Goal: Task Accomplishment & Management: Use online tool/utility

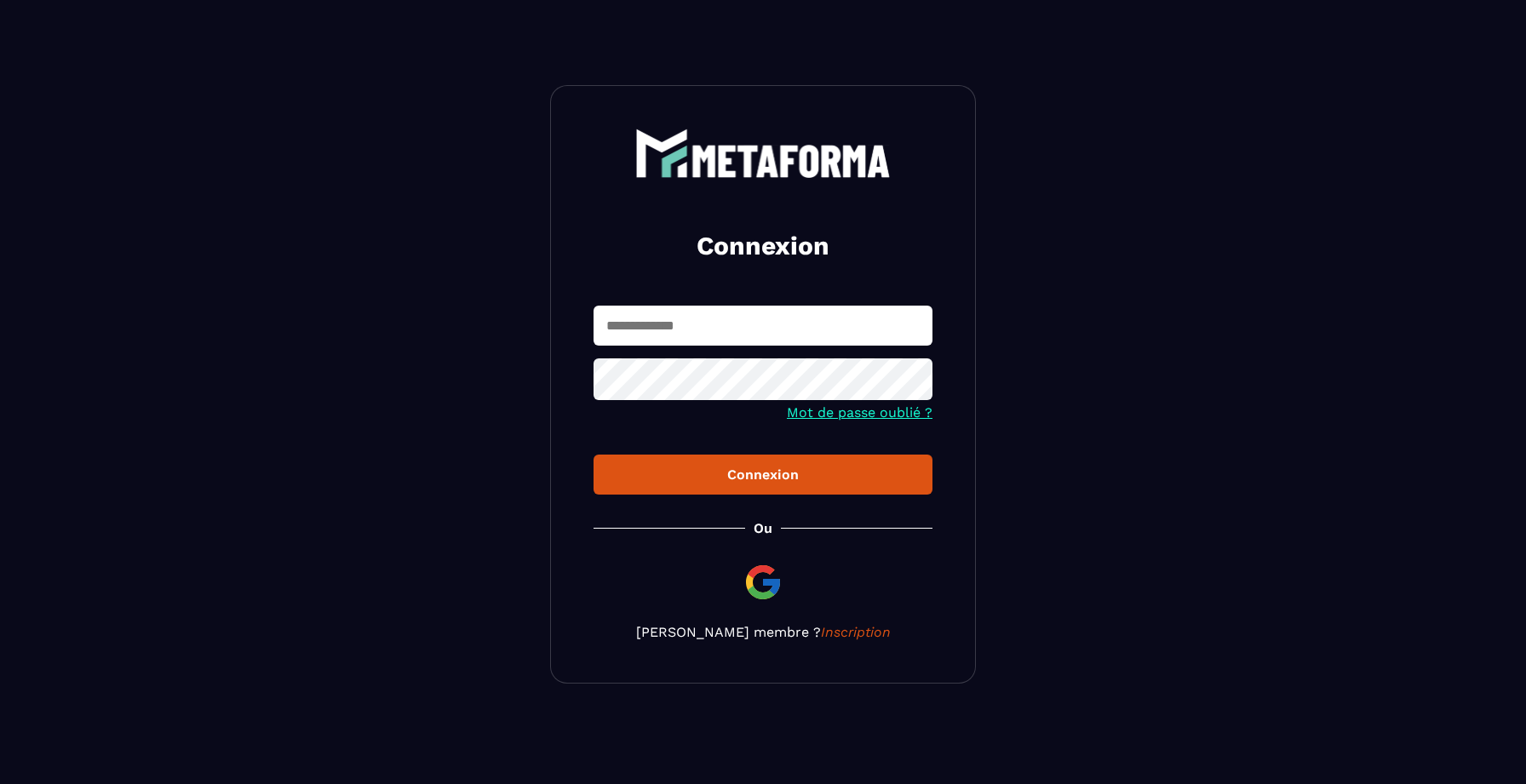
type input "**********"
click at [787, 343] on input "**********" at bounding box center [763, 326] width 339 height 40
click at [763, 470] on div "Connexion" at bounding box center [763, 474] width 312 height 16
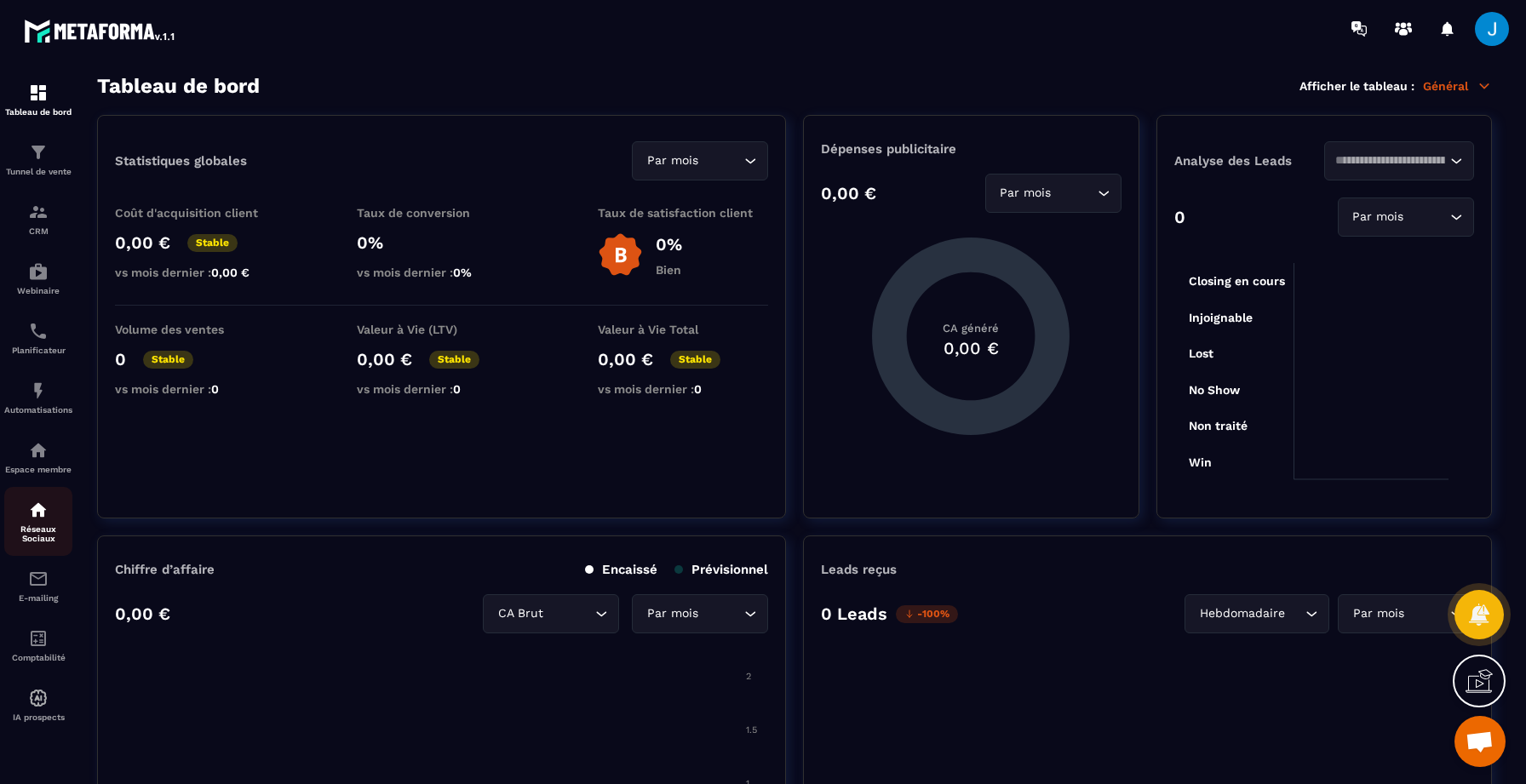
click at [38, 504] on link "Réseaux Sociaux" at bounding box center [38, 521] width 68 height 69
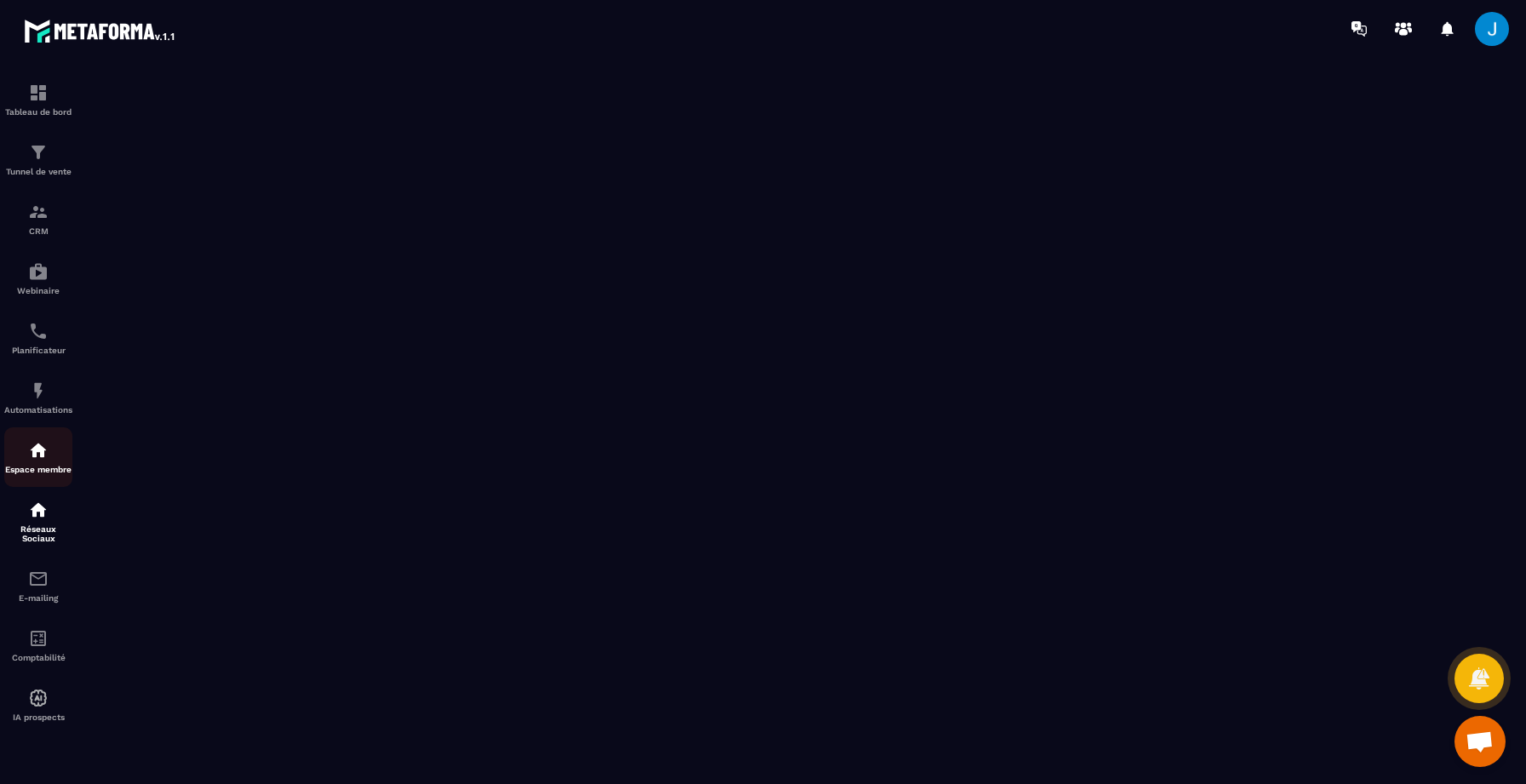
click at [32, 471] on p "Espace membre" at bounding box center [38, 469] width 68 height 10
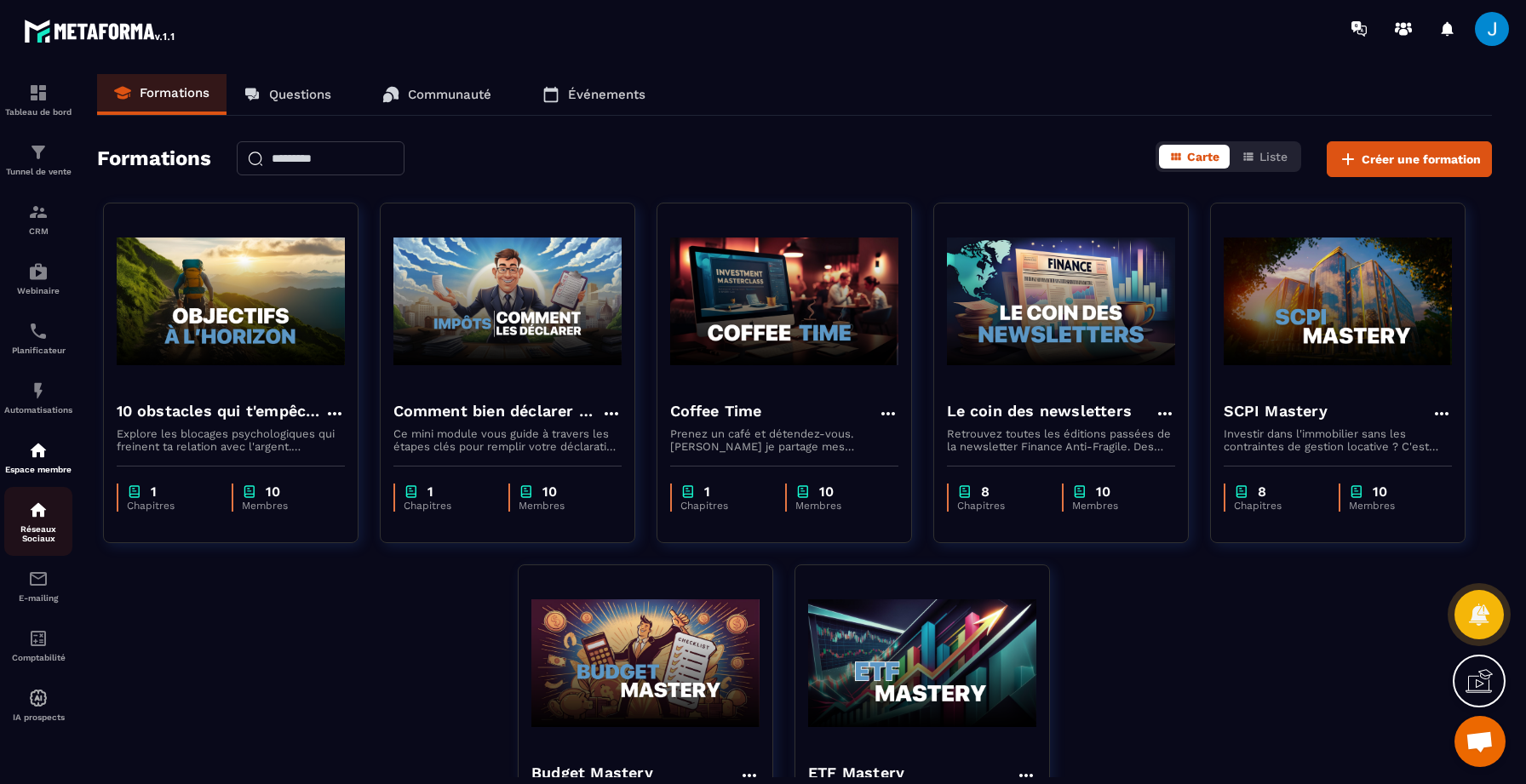
click at [29, 540] on p "Réseaux Sociaux" at bounding box center [38, 534] width 68 height 19
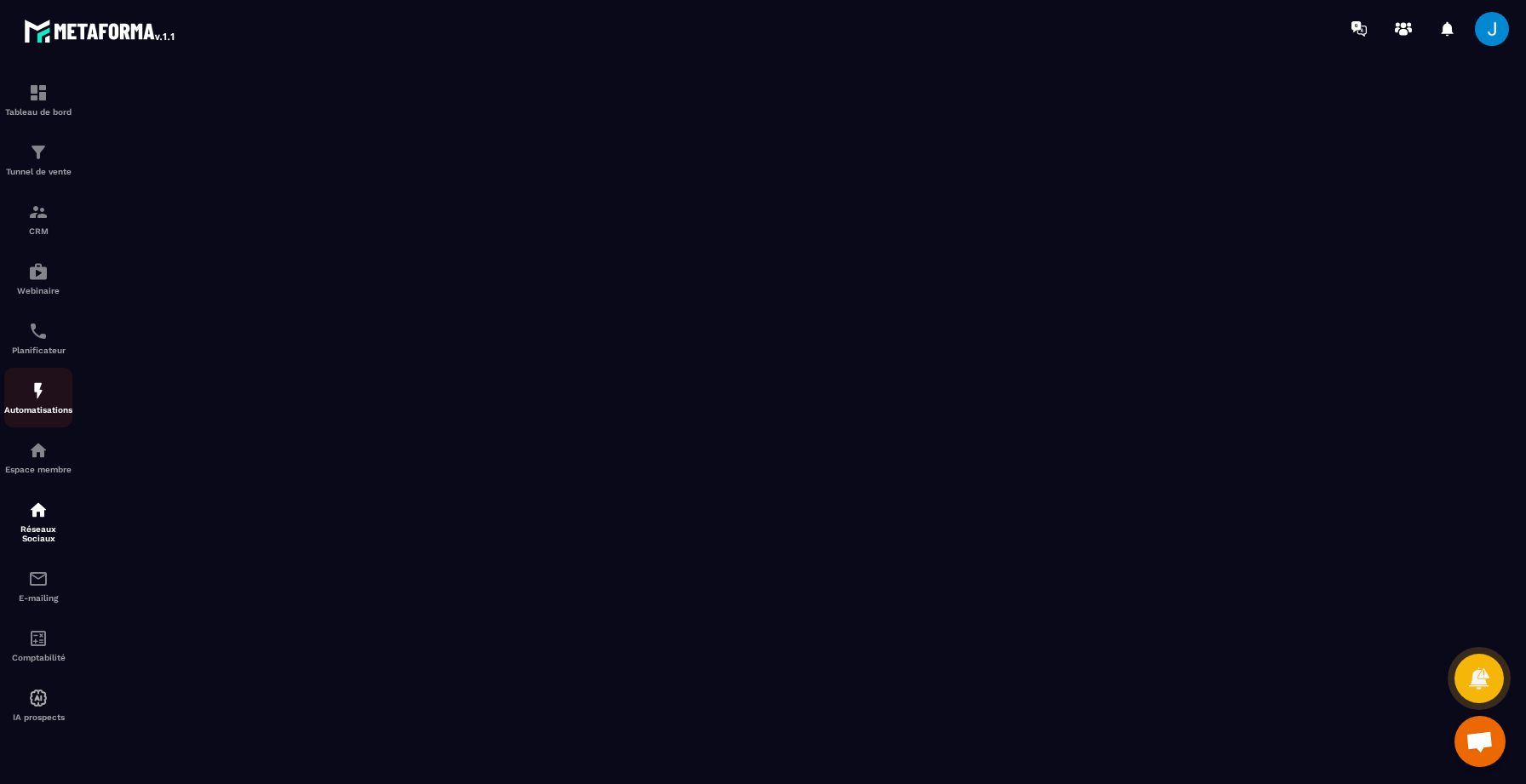
click at [56, 406] on div "Automatisations" at bounding box center [38, 397] width 68 height 34
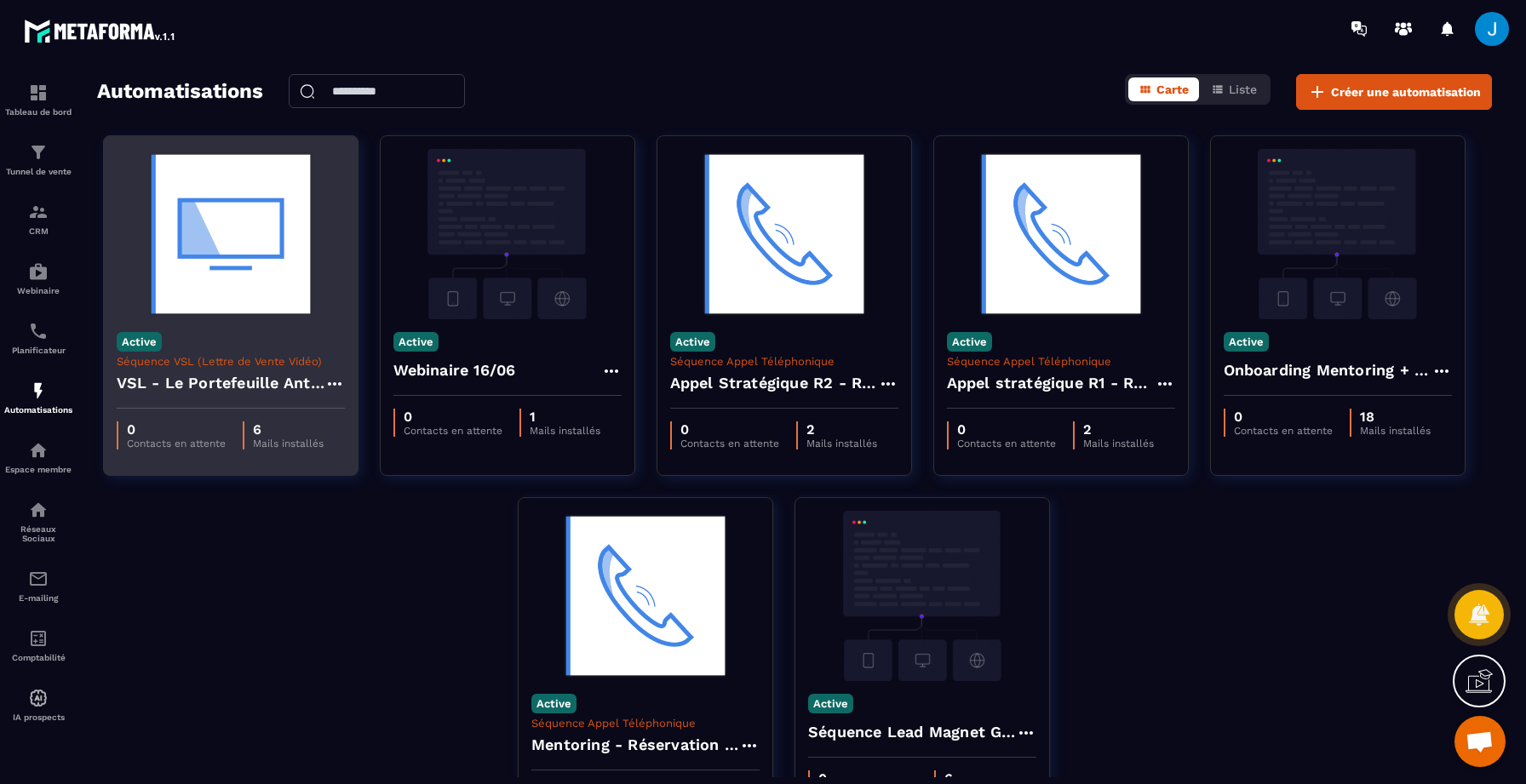
click at [267, 376] on h4 "VSL - Le Portefeuille Anti-Fragile" at bounding box center [220, 382] width 208 height 23
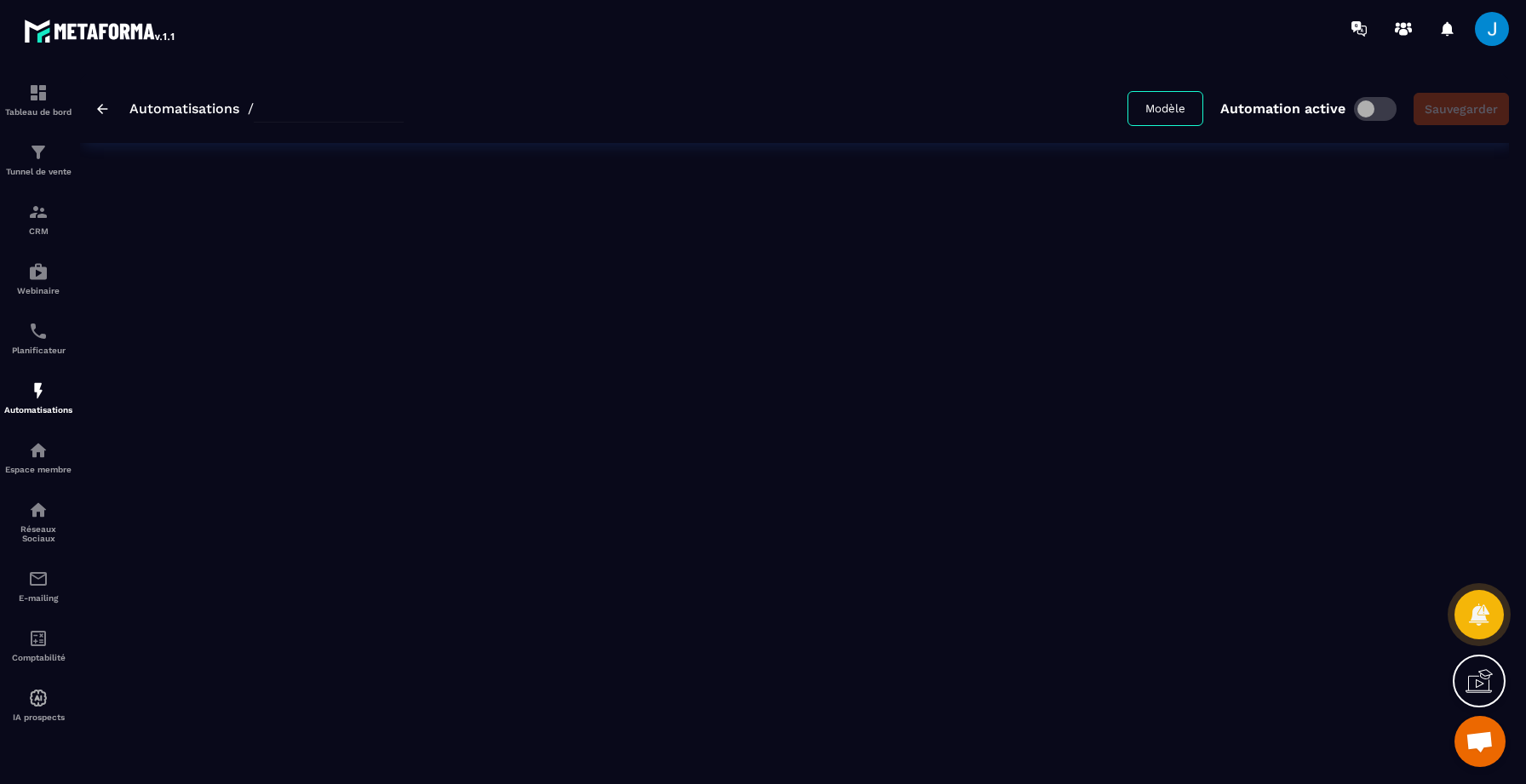
type input "**********"
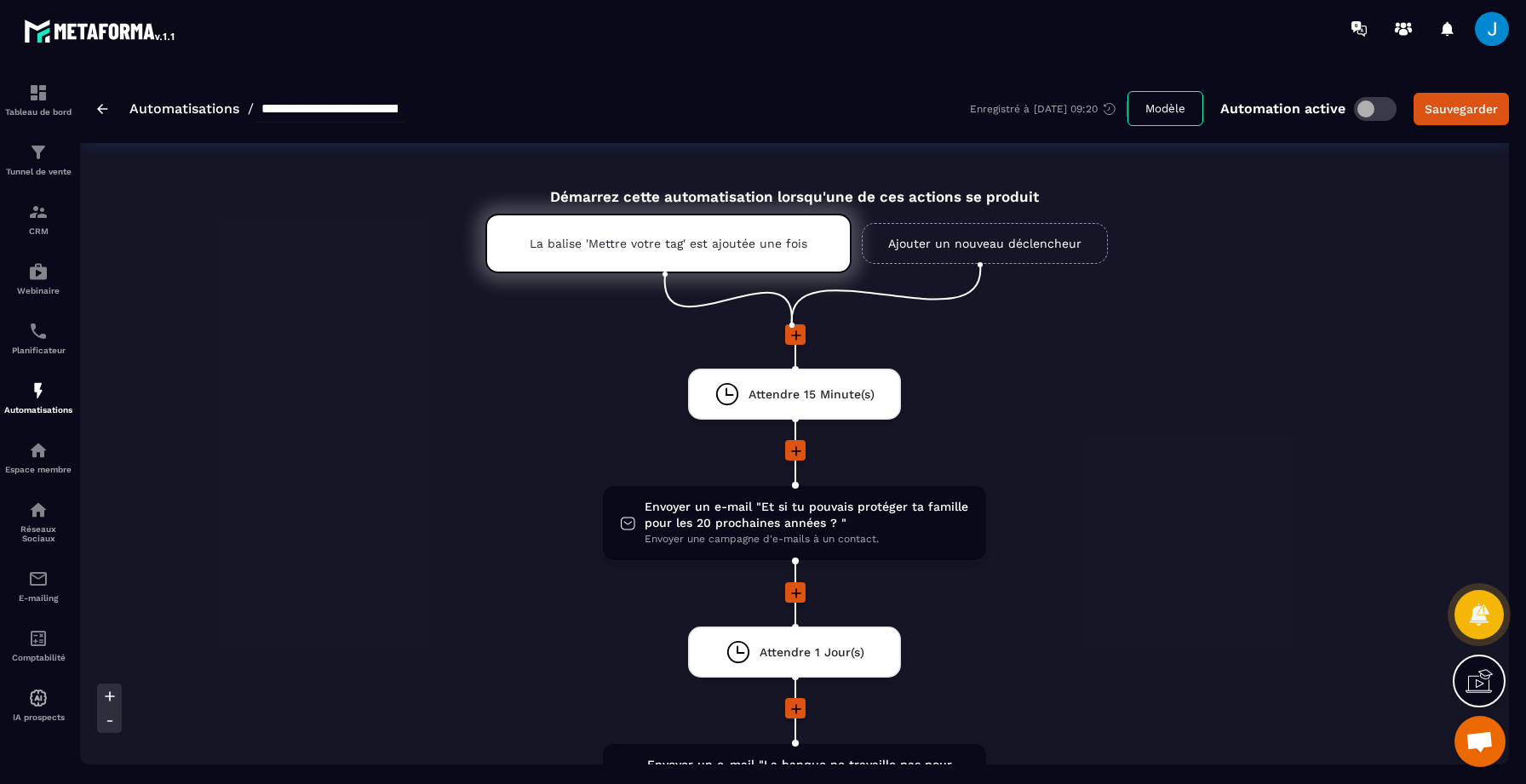
scroll to position [346, 0]
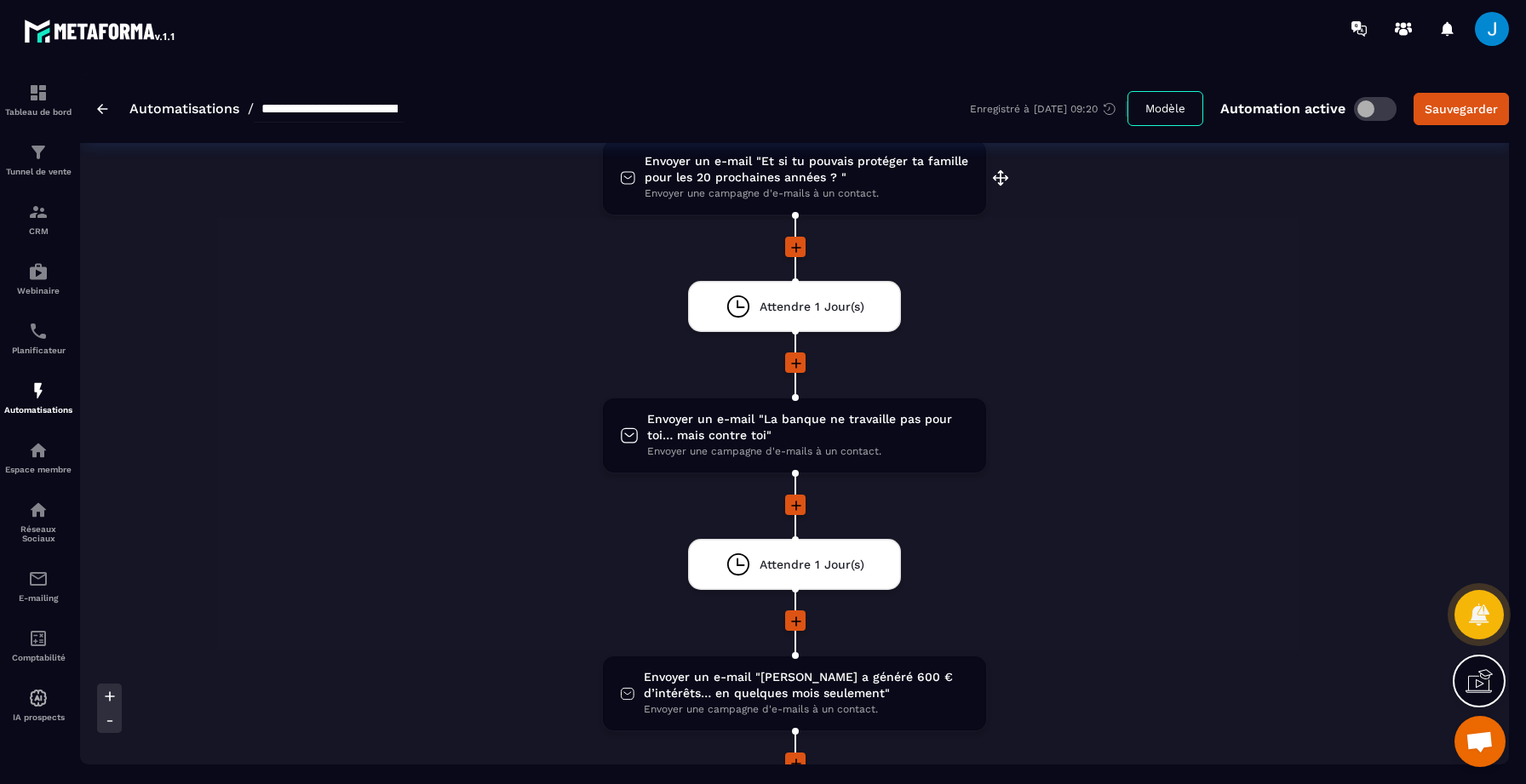
click at [815, 182] on span "Envoyer un e-mail "Et si tu pouvais protéger ta famille pour les 20 prochaines …" at bounding box center [806, 168] width 324 height 32
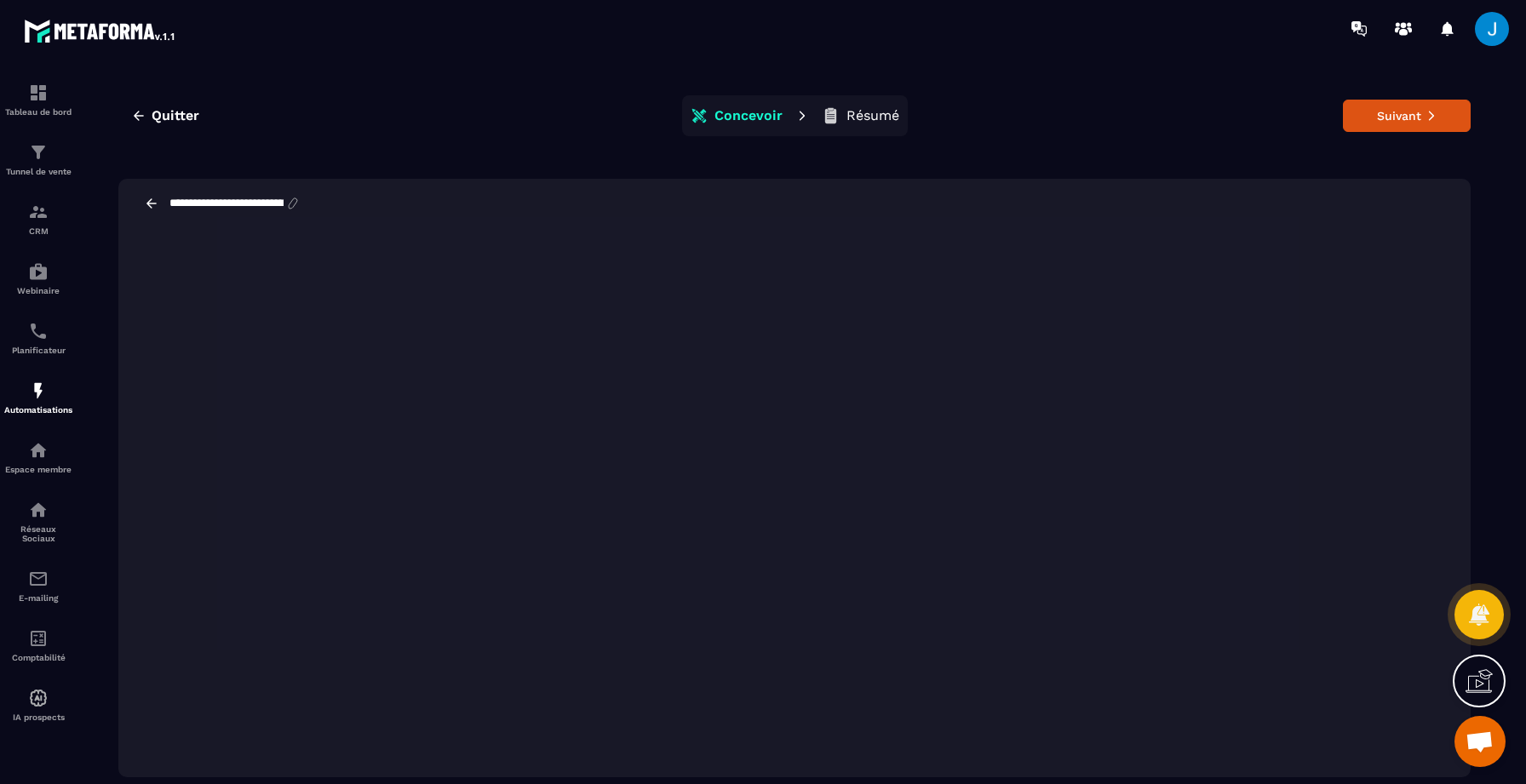
click at [1259, 180] on div "**********" at bounding box center [794, 203] width 1352 height 49
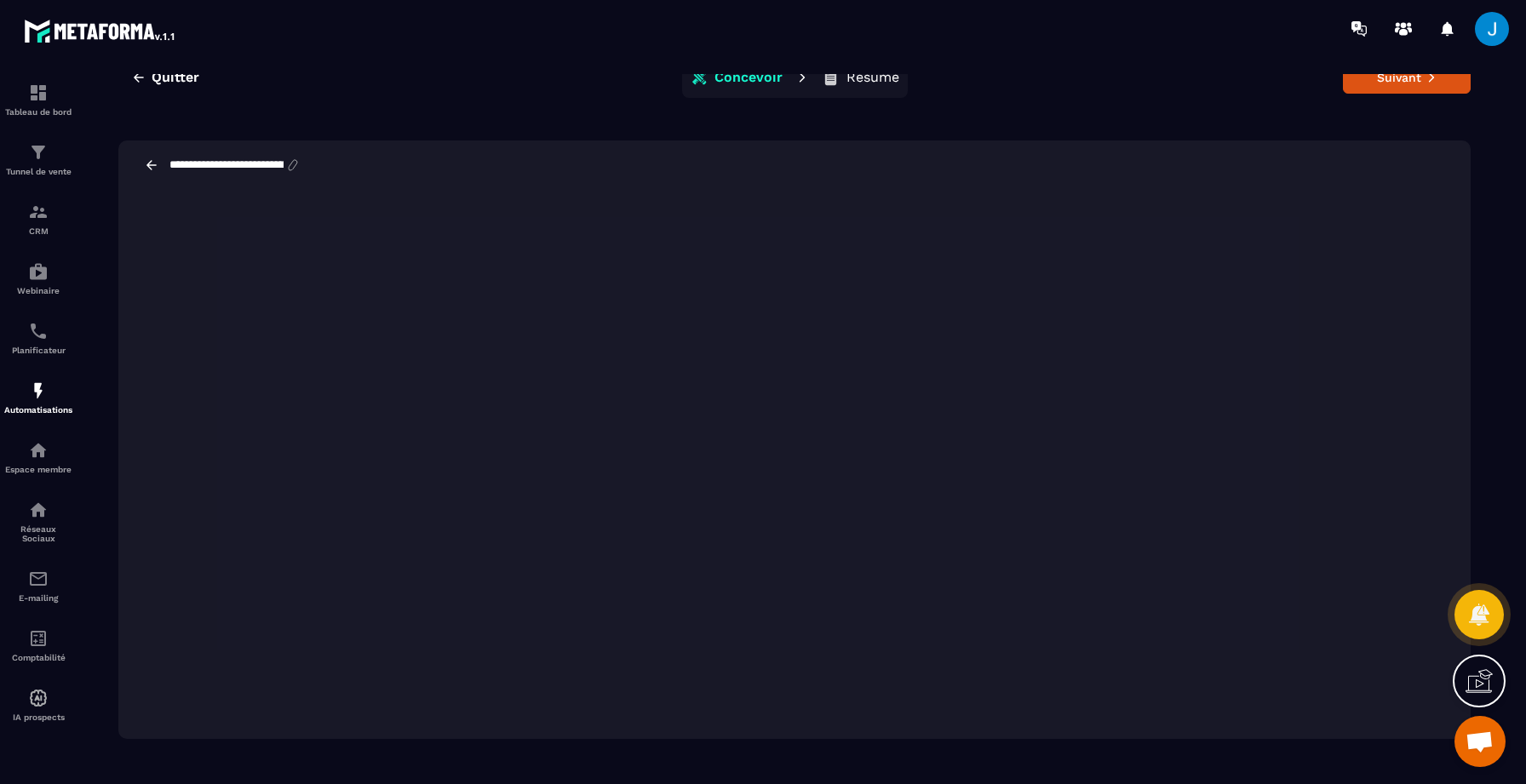
click at [1371, 95] on div "Quitter Concevoir Résumé Suivant" at bounding box center [794, 77] width 1352 height 41
click at [1393, 87] on button "Suivant" at bounding box center [1406, 77] width 128 height 32
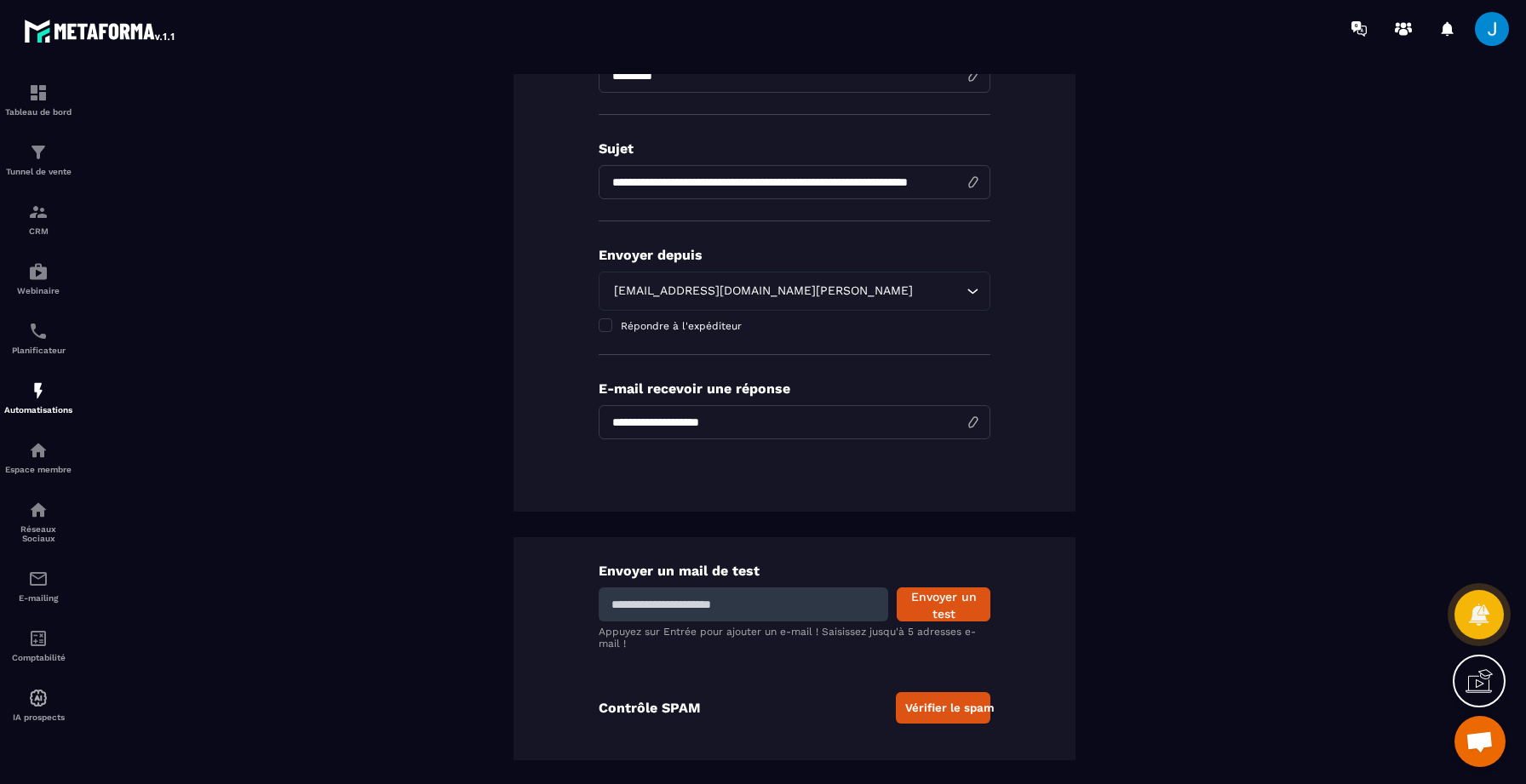
scroll to position [297, 0]
click at [673, 613] on input at bounding box center [743, 603] width 289 height 34
type input "**********"
click at [952, 603] on button "Envoyer un test" at bounding box center [943, 603] width 94 height 34
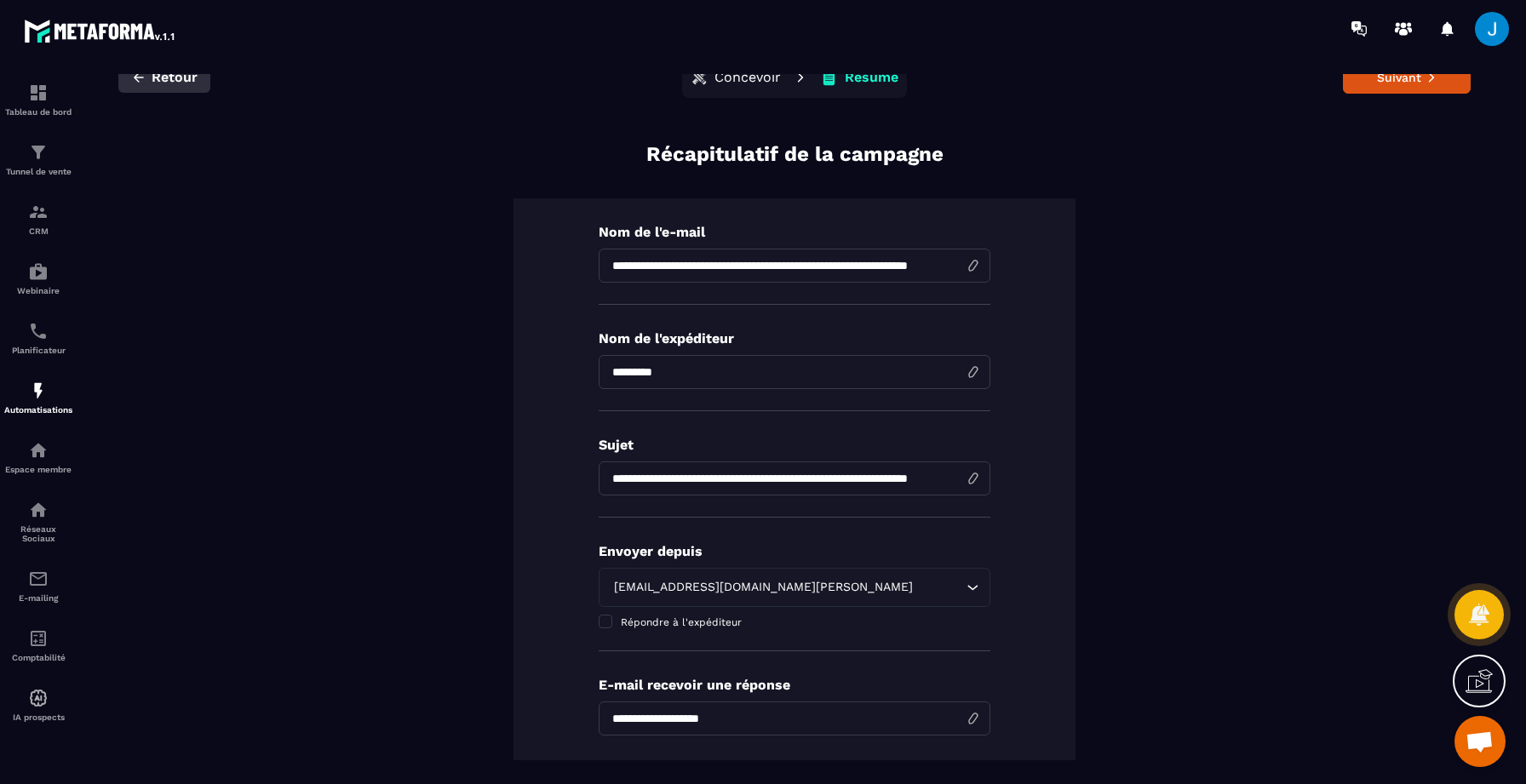
click at [160, 80] on span "Retour" at bounding box center [174, 77] width 46 height 17
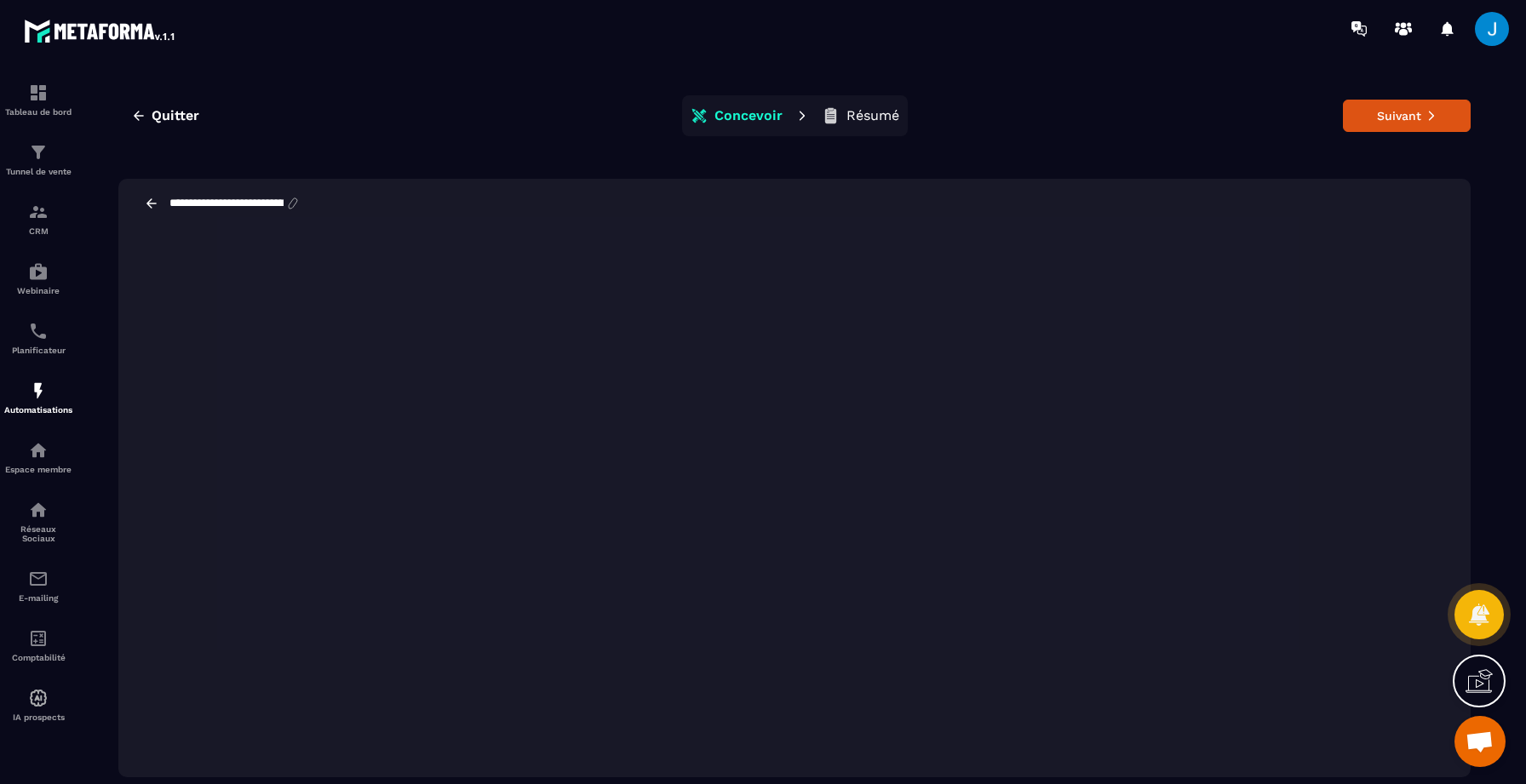
scroll to position [38, 0]
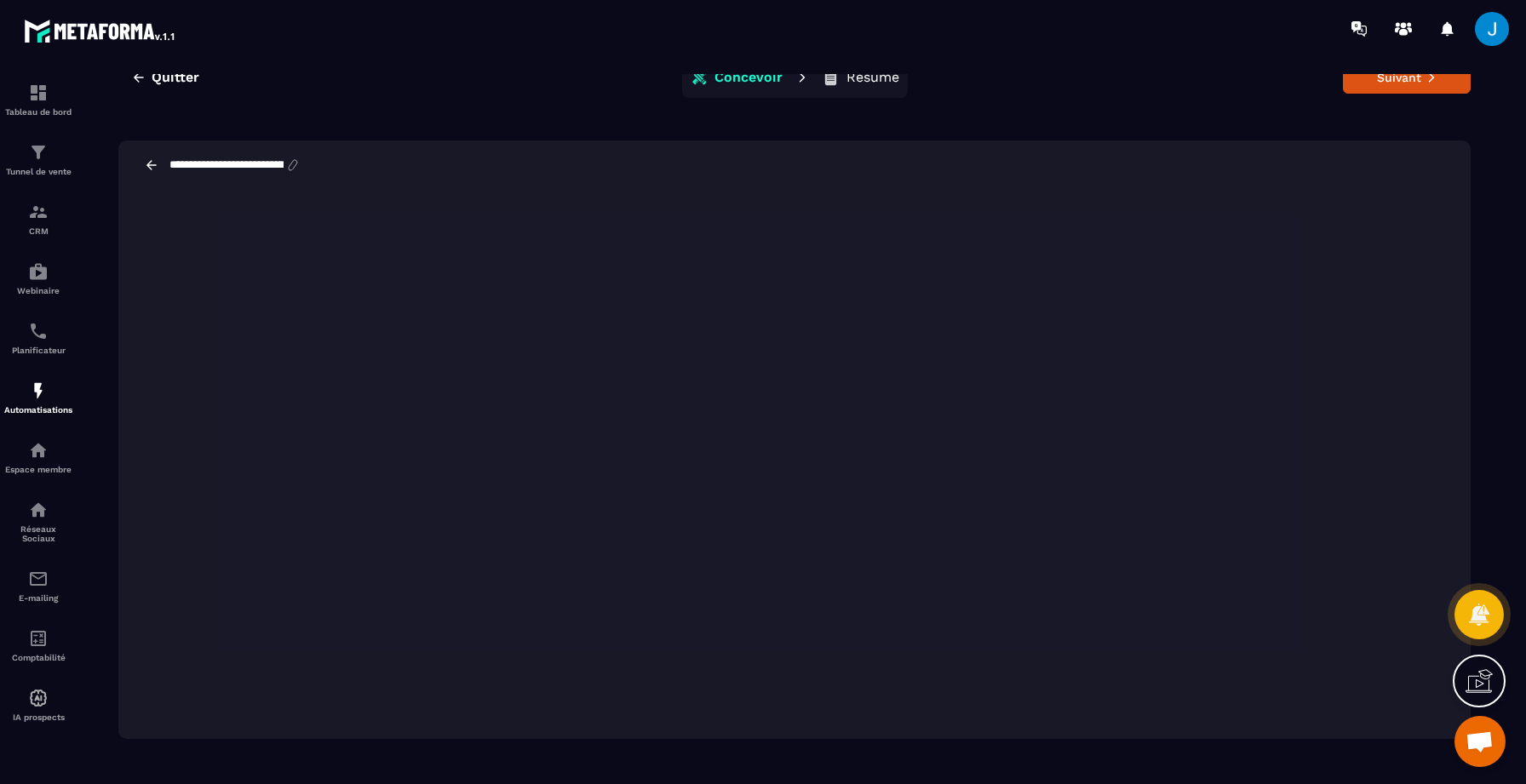
click at [1146, 109] on div "**********" at bounding box center [795, 398] width 1395 height 724
click at [144, 78] on icon "button" at bounding box center [139, 77] width 16 height 16
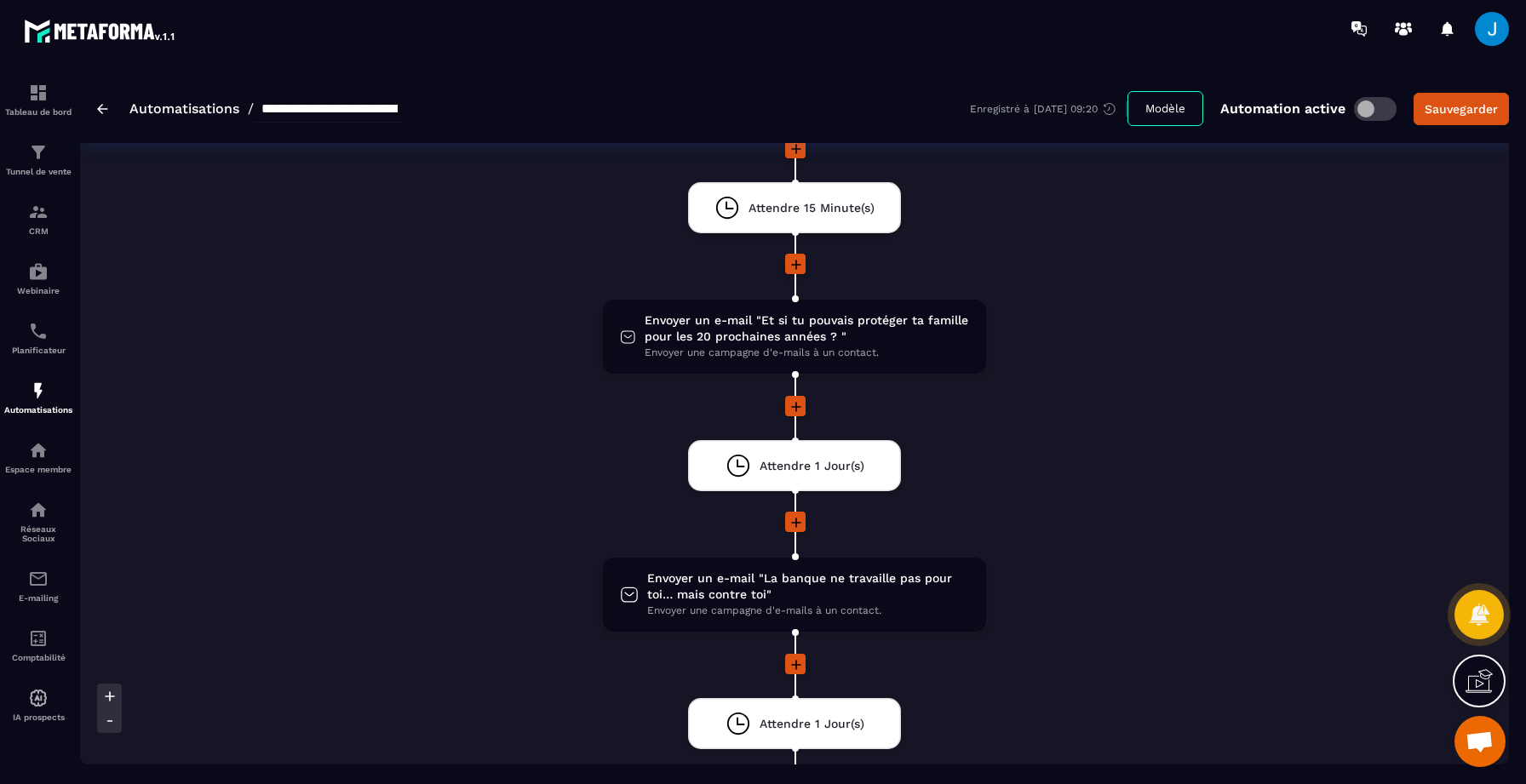
scroll to position [213, 0]
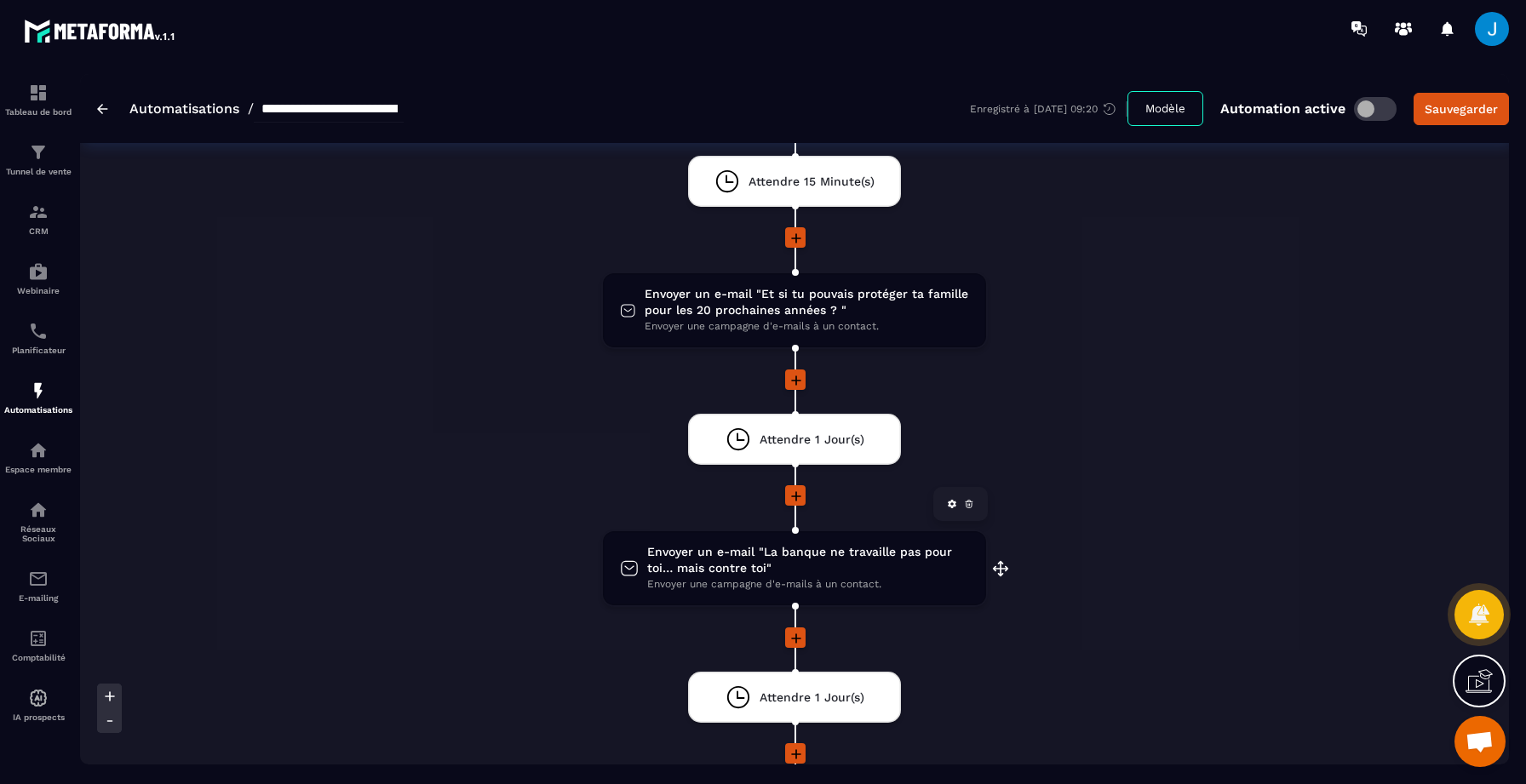
click at [819, 570] on span "Envoyer un e-mail "La banque ne travaille pas pour toi… mais contre toi"" at bounding box center [808, 559] width 322 height 32
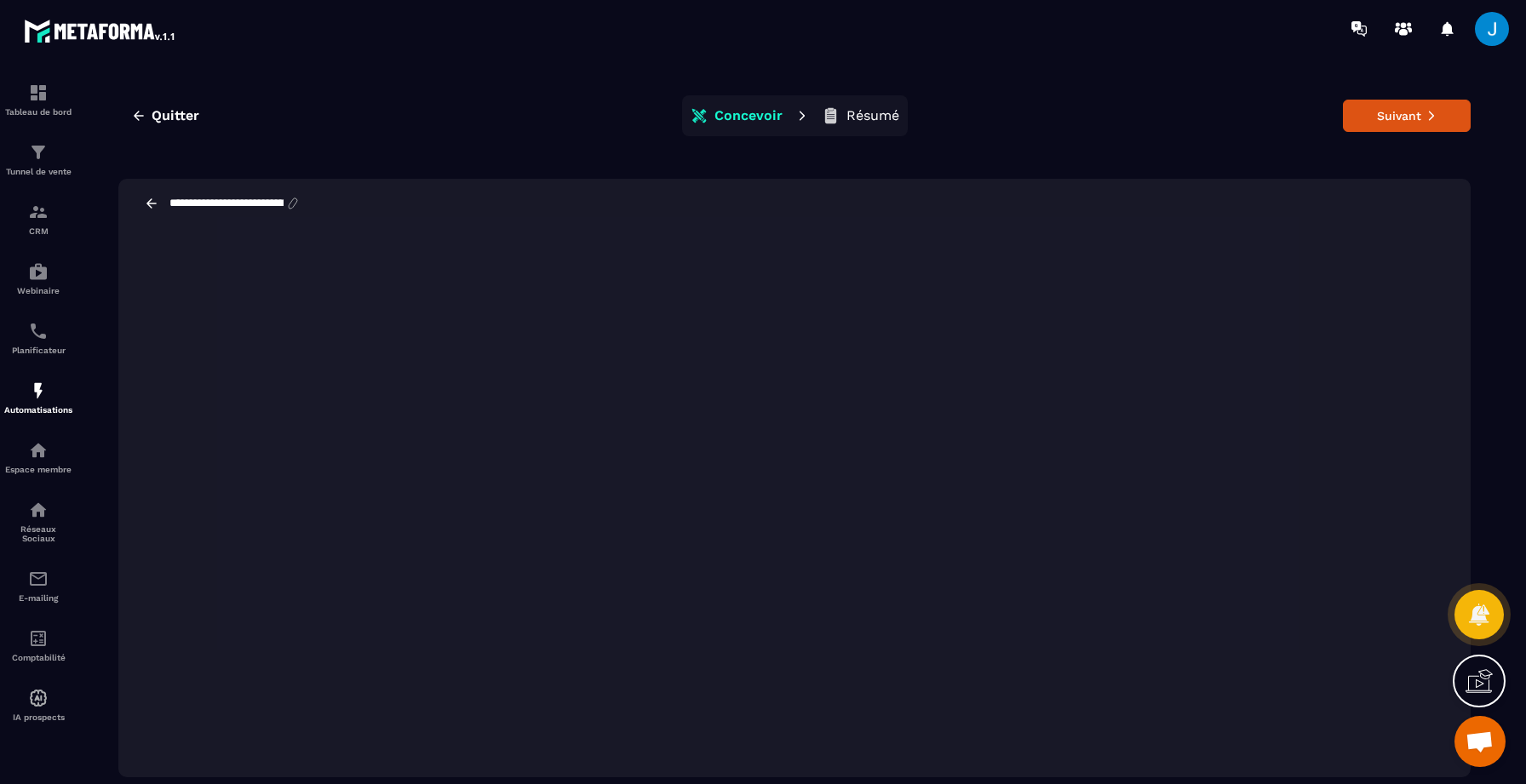
scroll to position [38, 0]
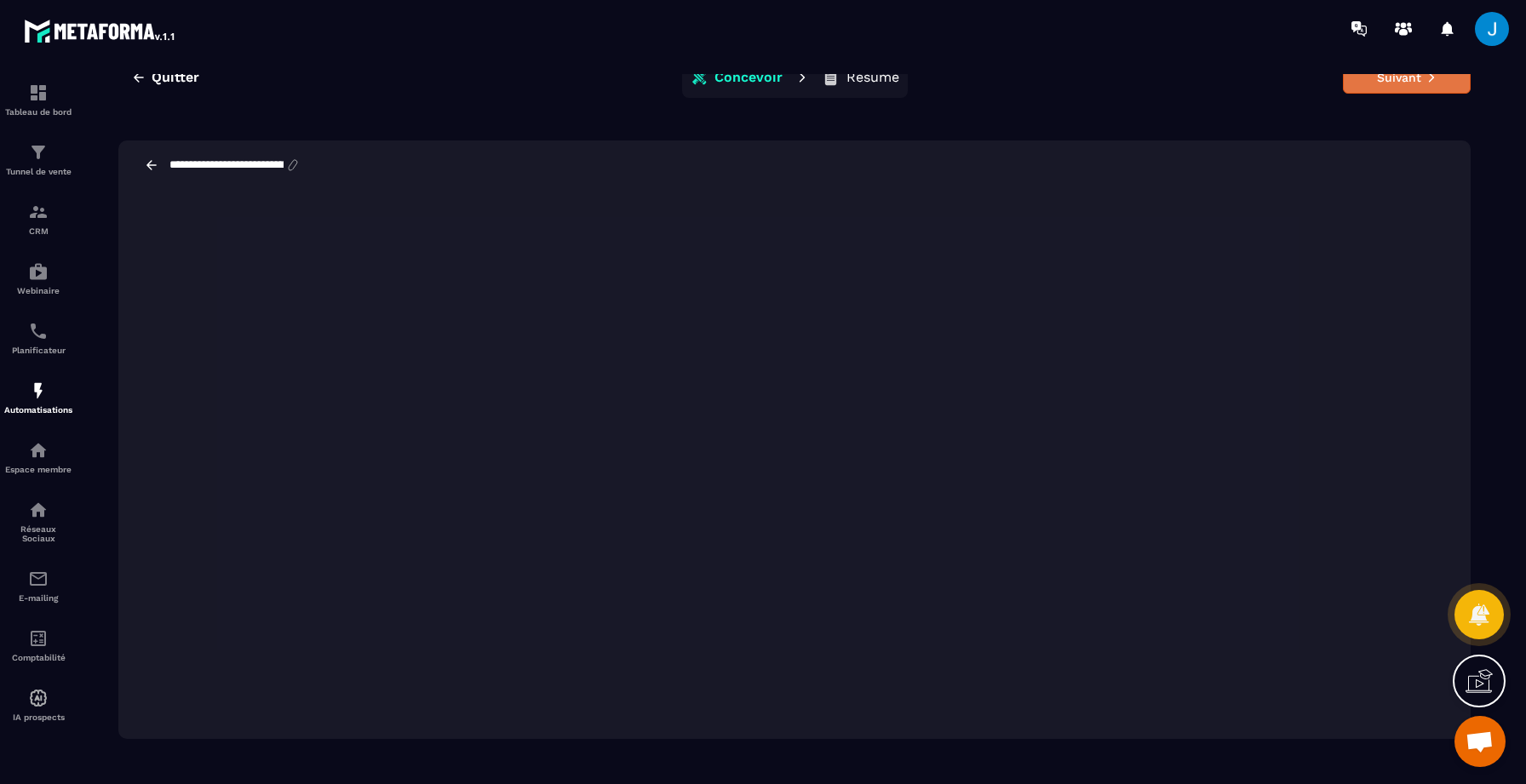
click at [1395, 86] on button "Suivant" at bounding box center [1406, 77] width 128 height 32
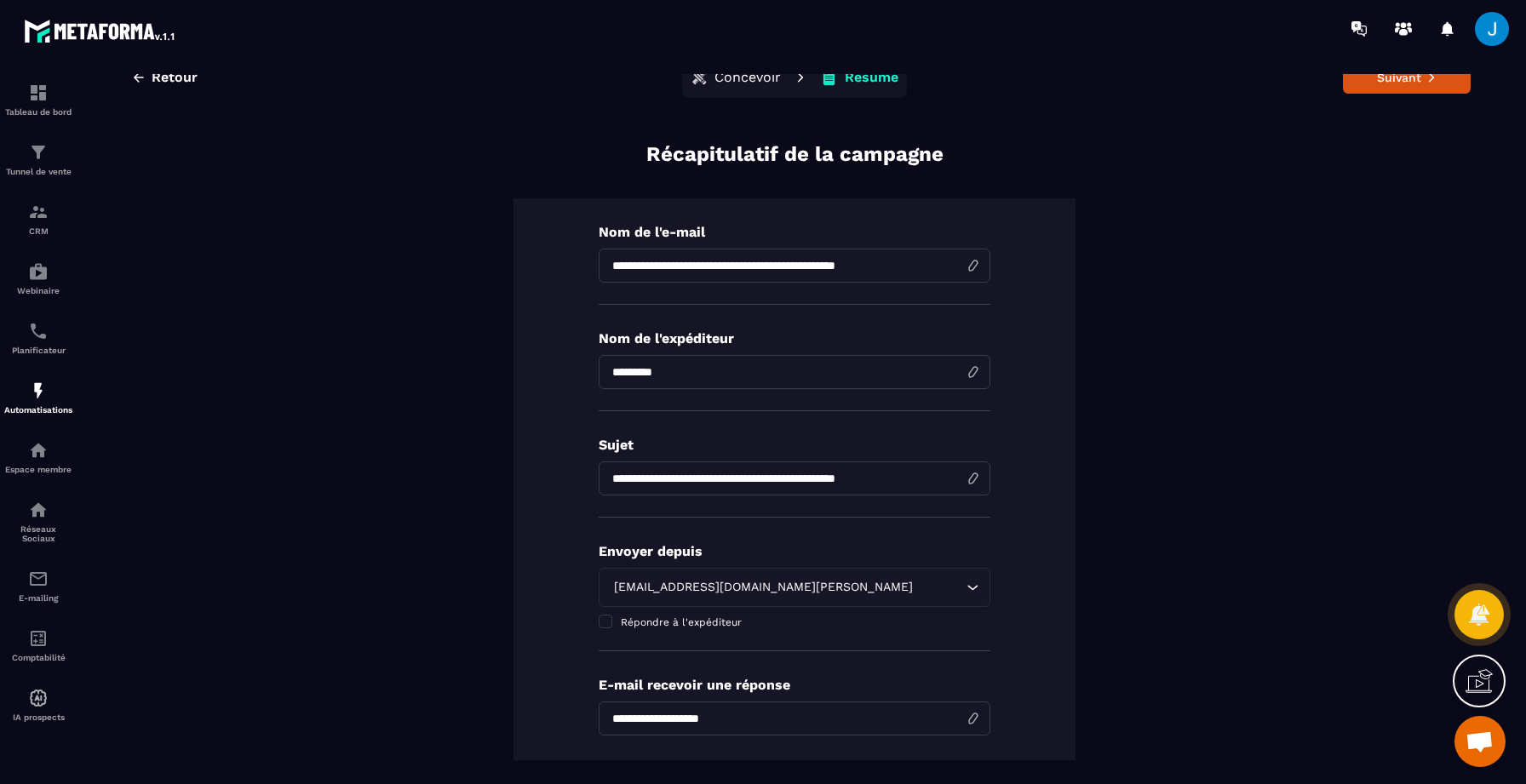
scroll to position [323, 0]
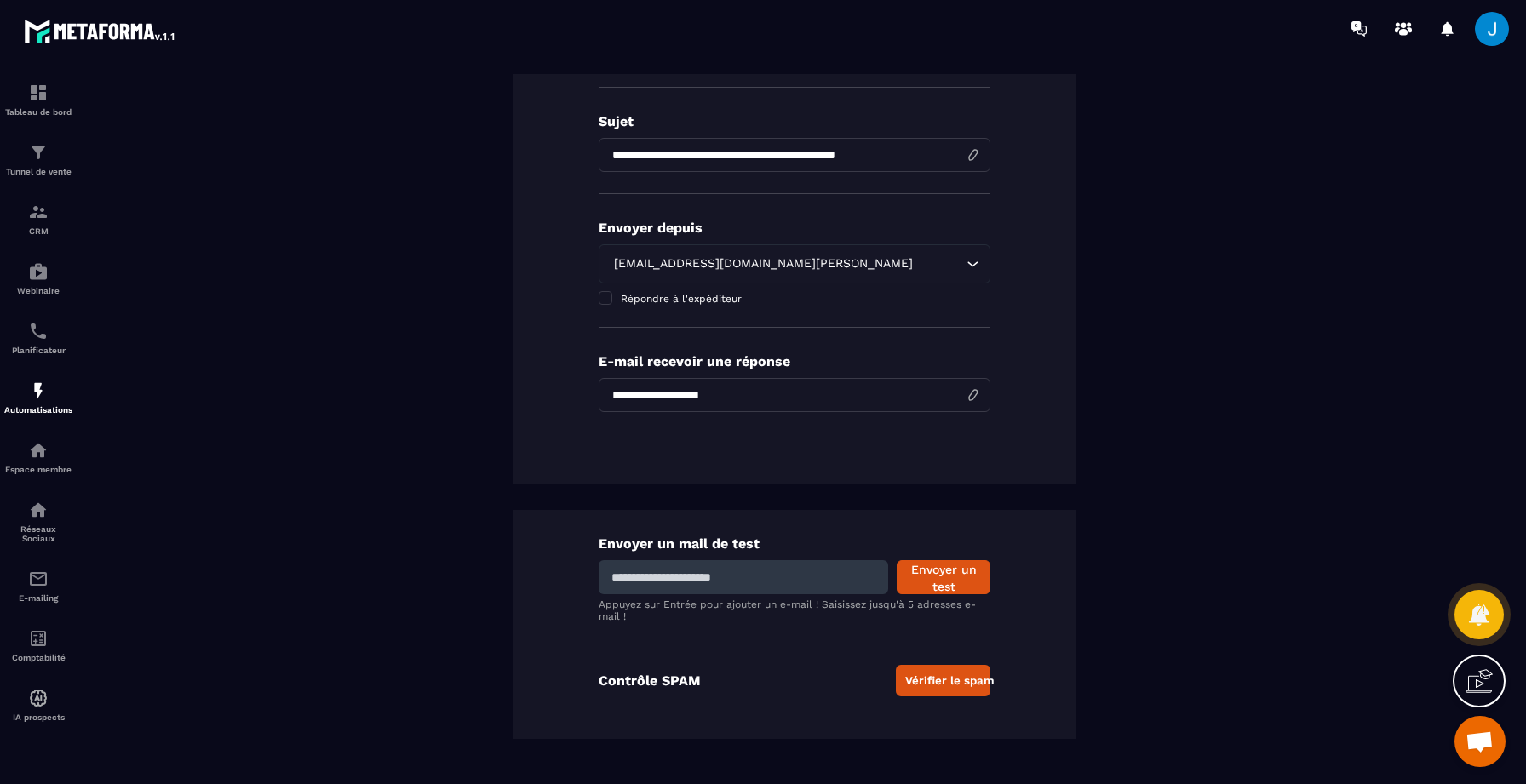
click at [685, 583] on input at bounding box center [743, 576] width 289 height 34
type input "**********"
click at [913, 577] on button "Envoyer un test" at bounding box center [943, 576] width 94 height 34
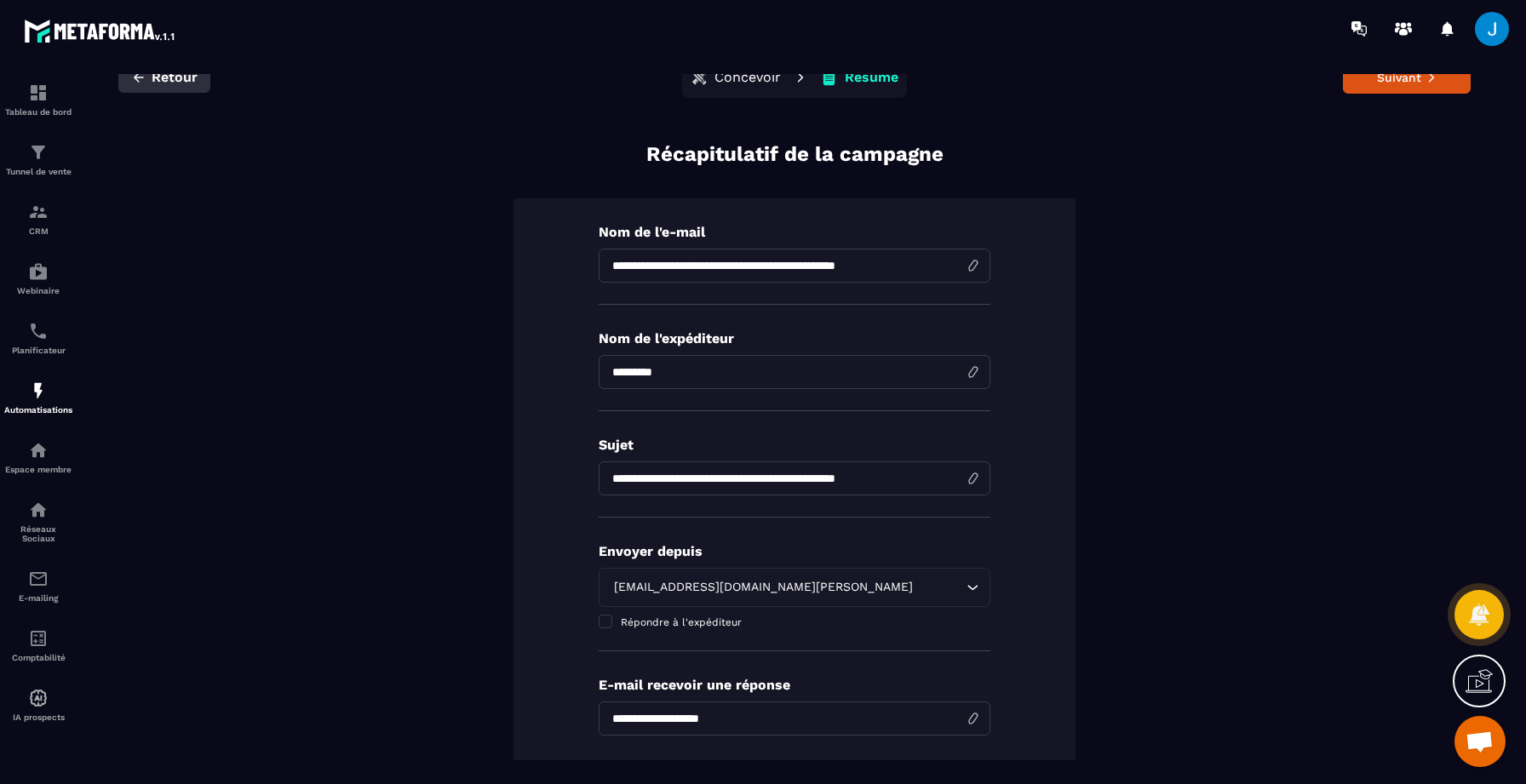
click at [195, 79] on span "Retour" at bounding box center [174, 77] width 46 height 17
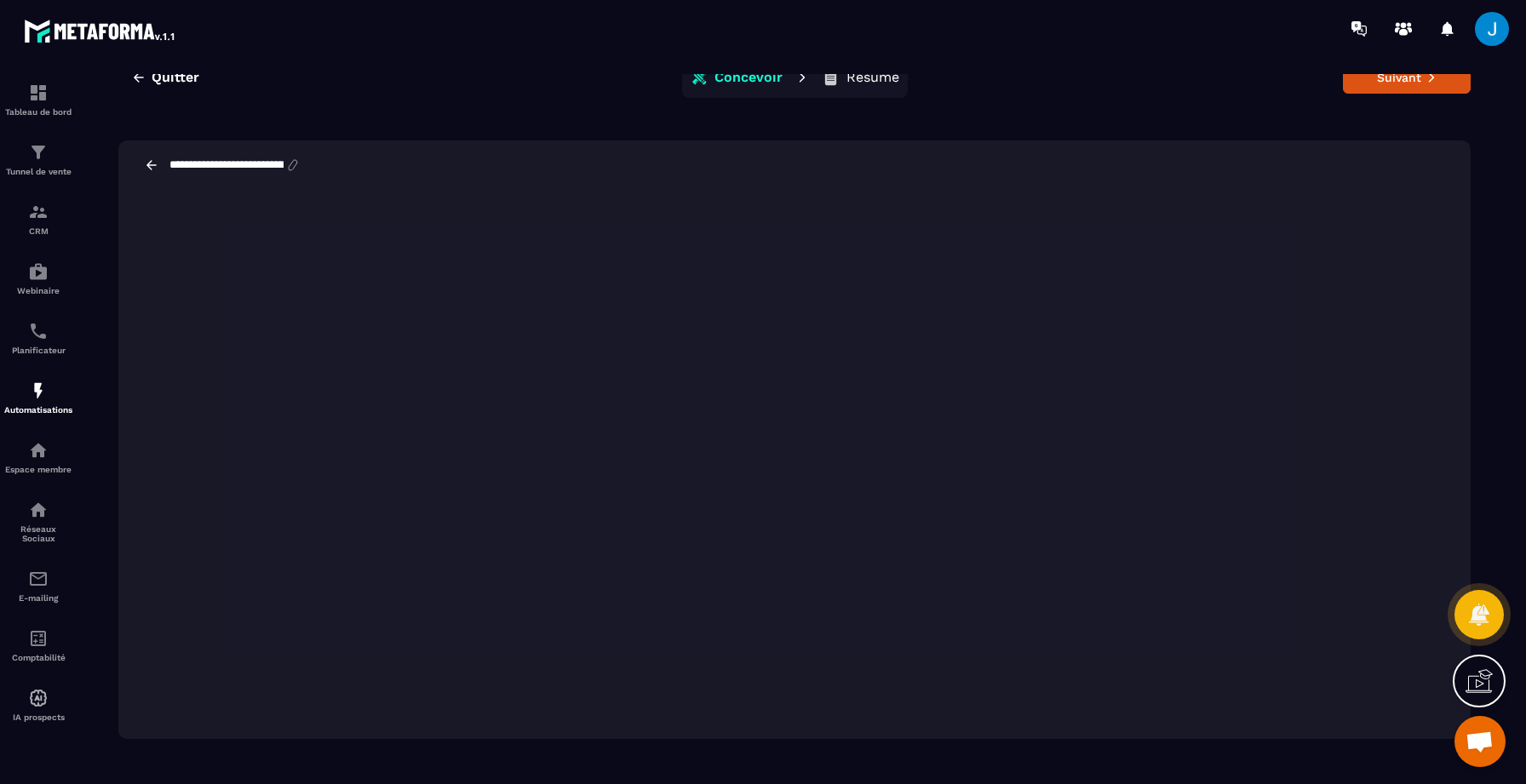
click at [1492, 470] on div "**********" at bounding box center [794, 425] width 1429 height 703
click at [1394, 79] on button "Suivant" at bounding box center [1406, 77] width 128 height 32
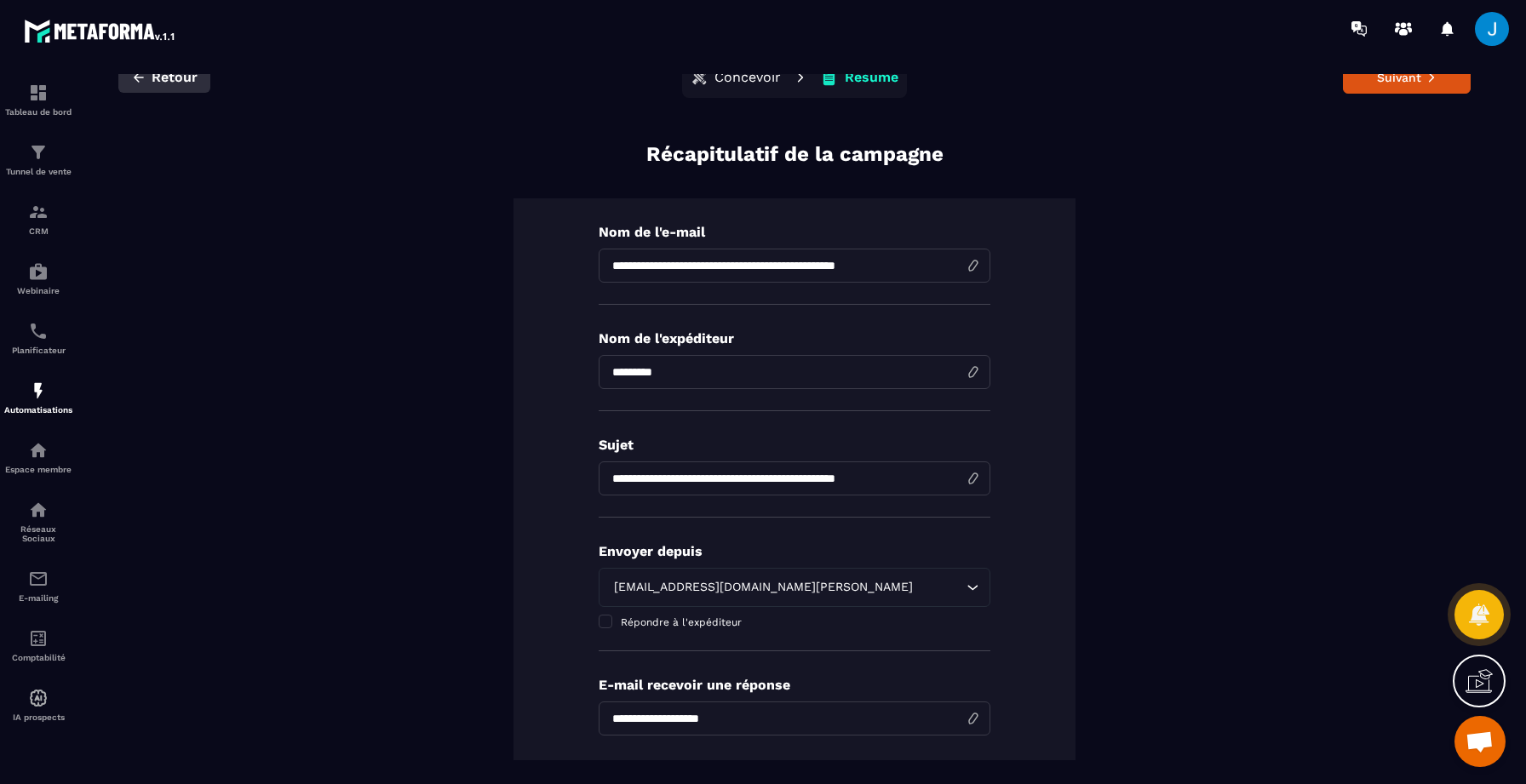
click at [168, 87] on button "Retour" at bounding box center [164, 77] width 92 height 30
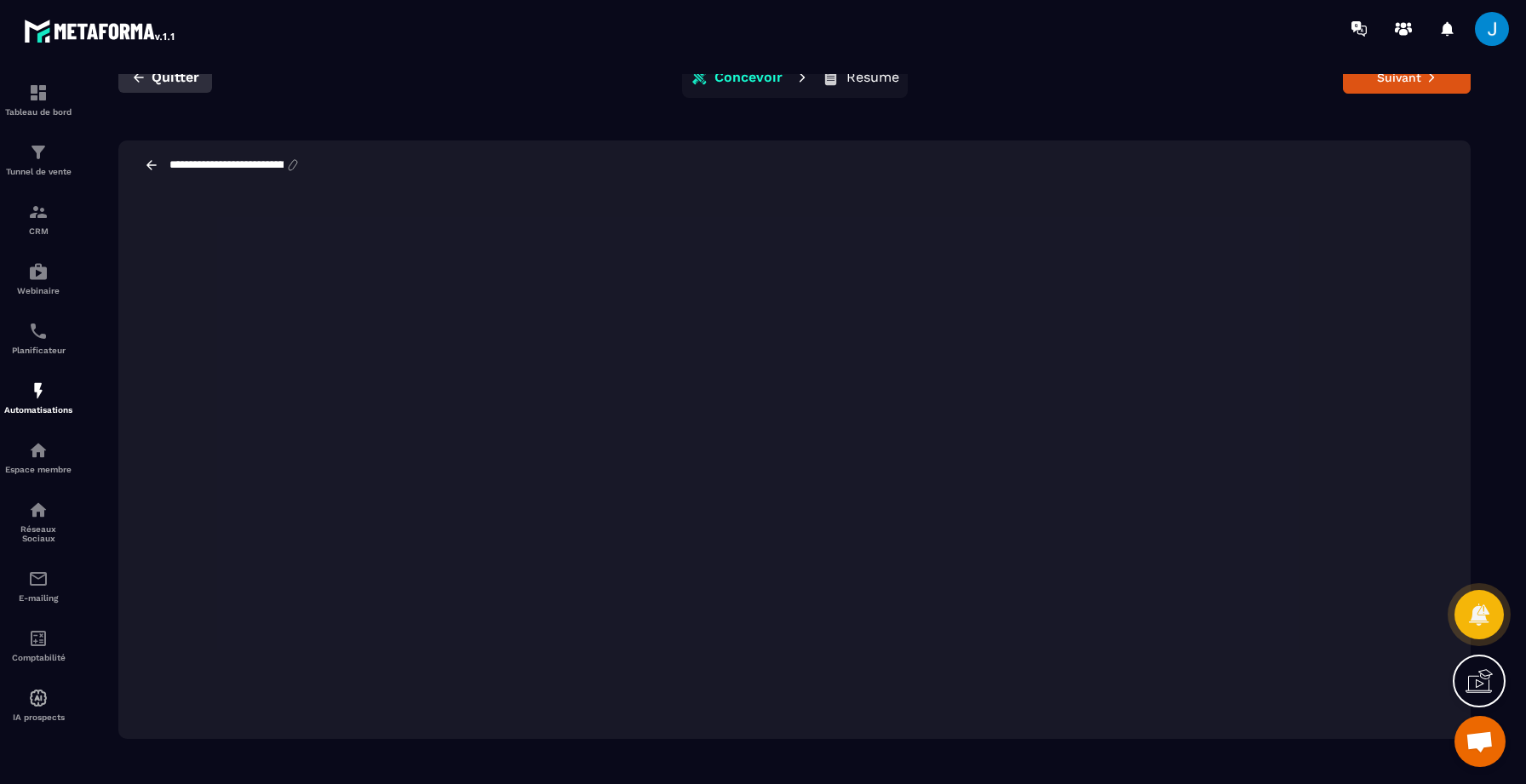
click at [186, 81] on span "Quitter" at bounding box center [175, 77] width 48 height 17
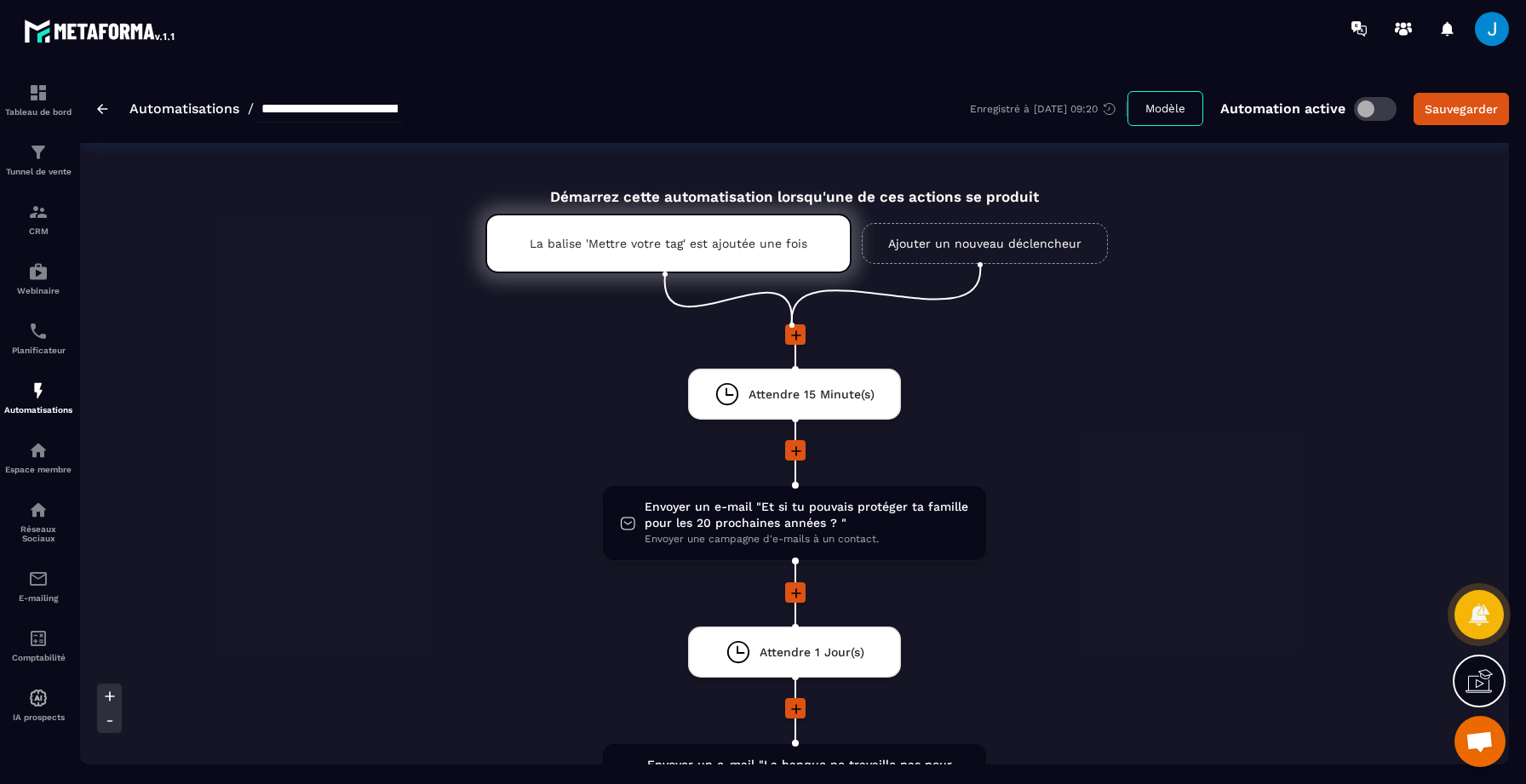
scroll to position [337, 0]
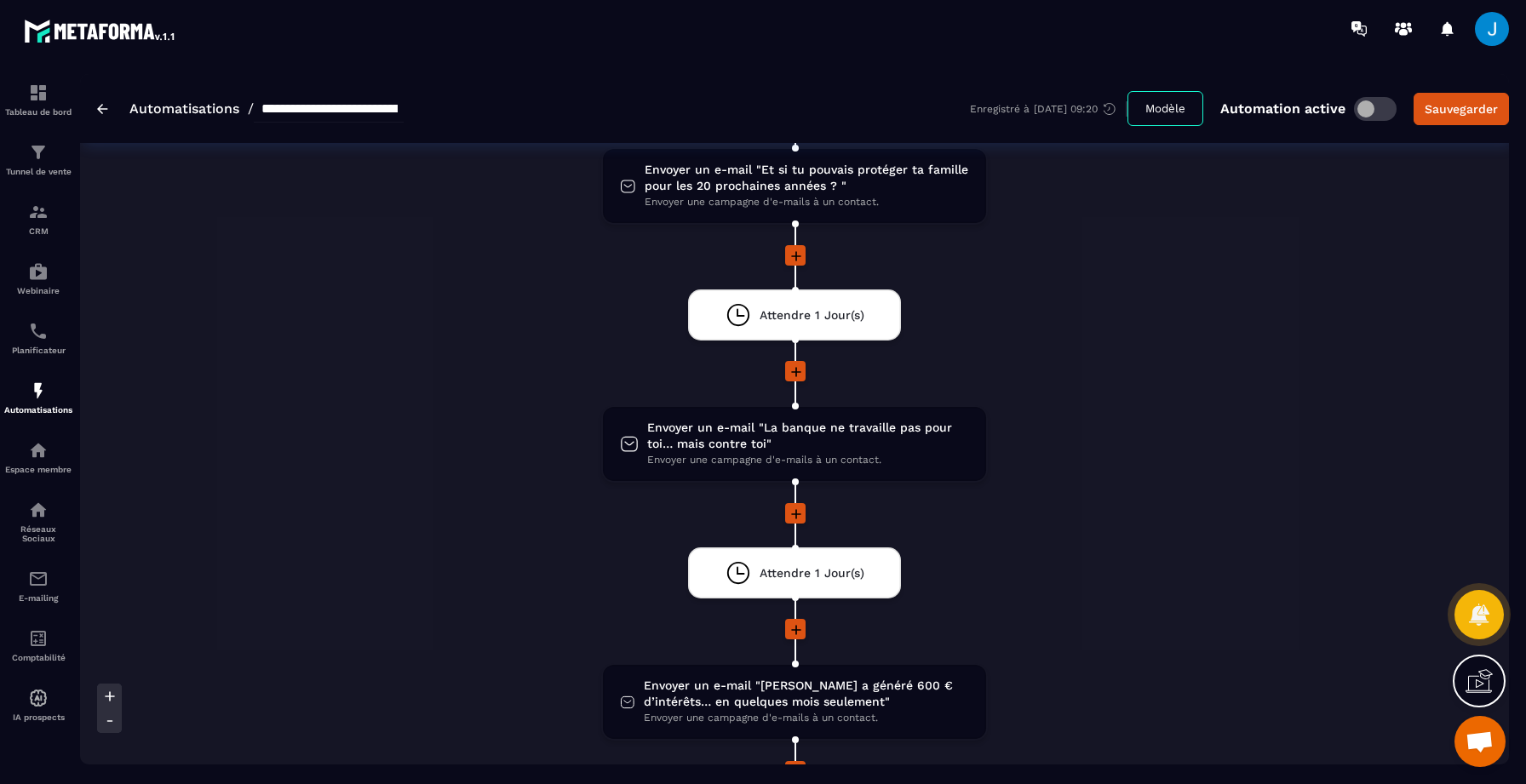
click at [1481, 736] on span "Ouvrir le chat" at bounding box center [1479, 742] width 28 height 23
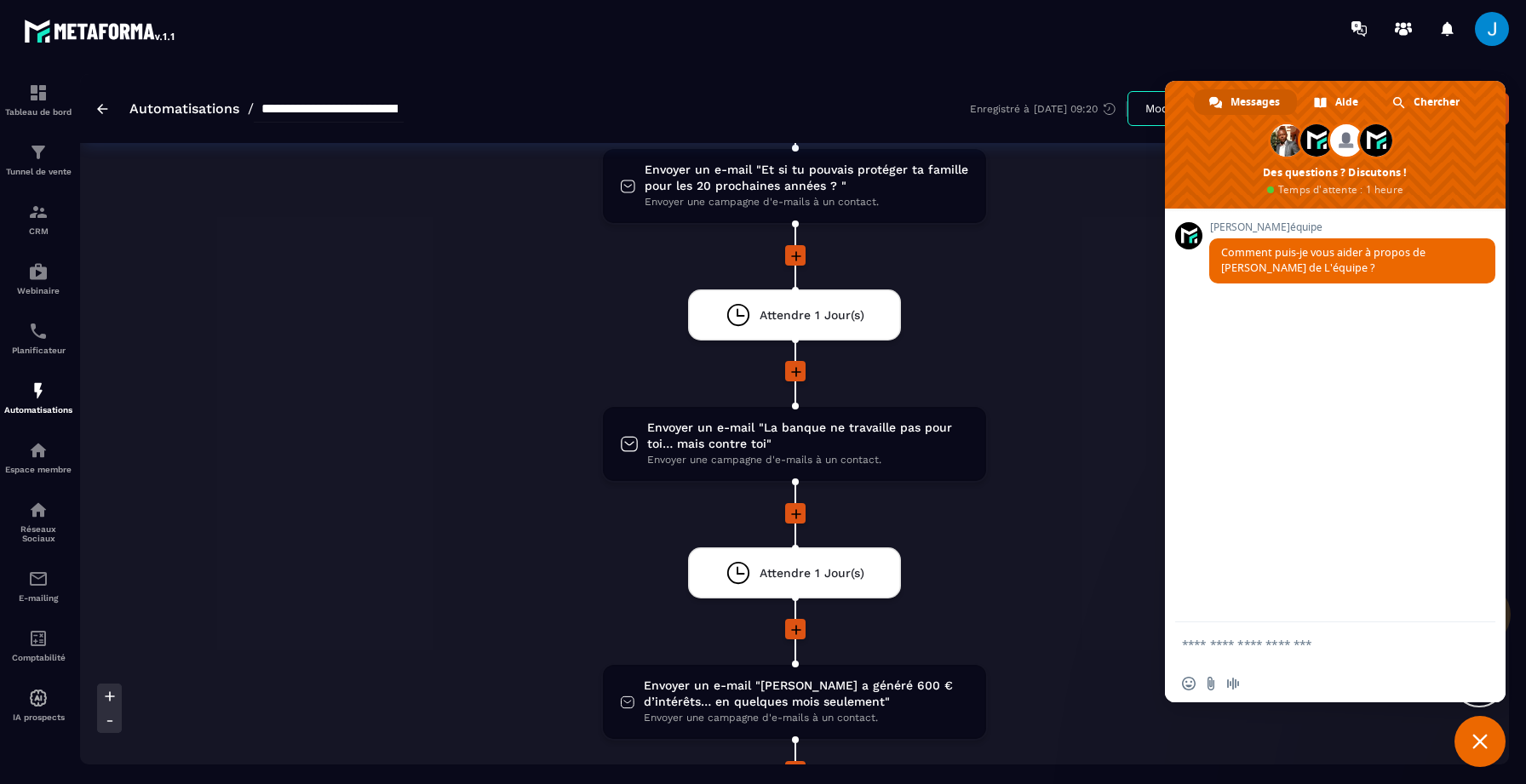
click at [1315, 644] on textarea "Entrez votre message..." at bounding box center [1318, 643] width 273 height 43
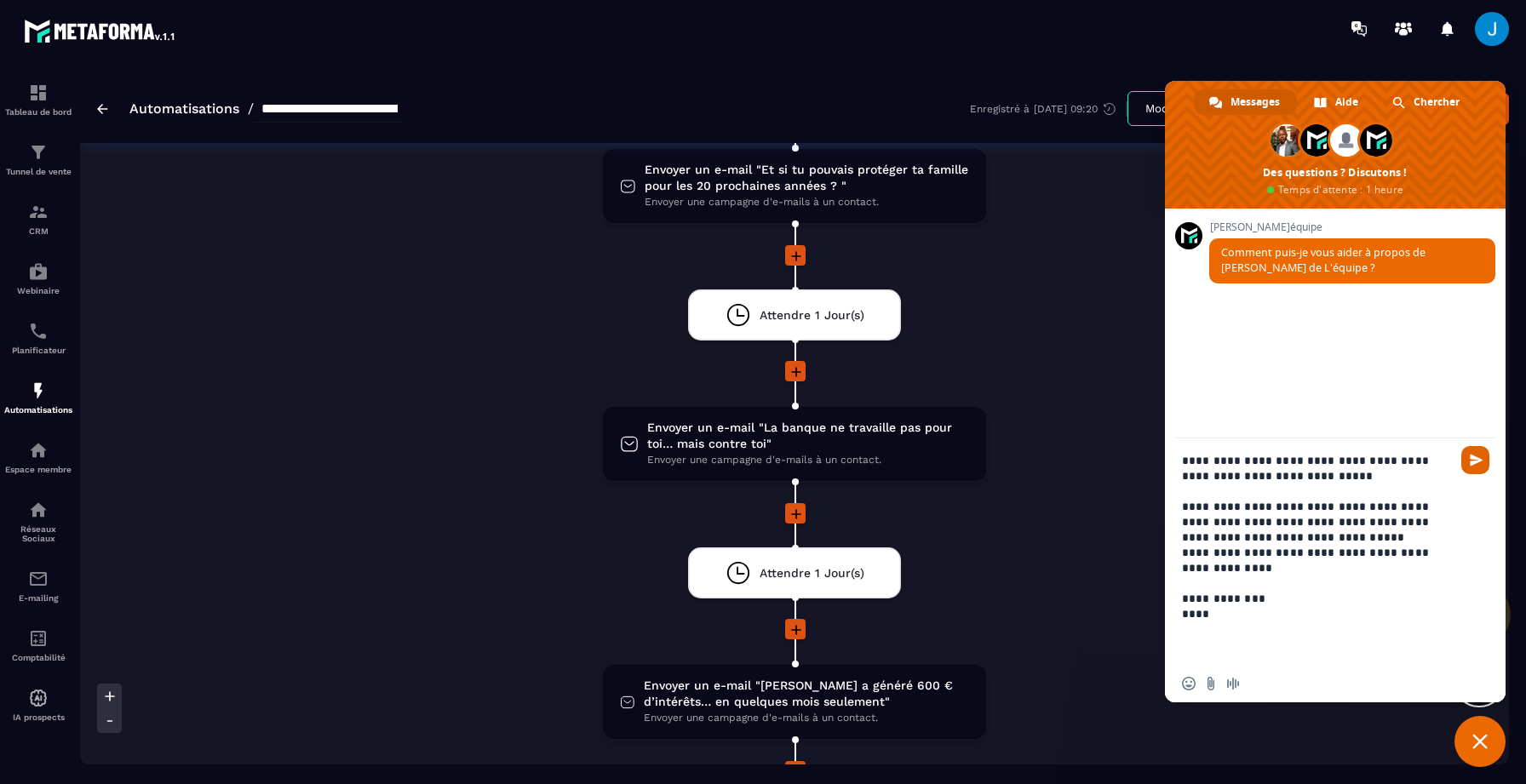
type textarea "**********"
click at [1468, 465] on span "Envoyer" at bounding box center [1475, 460] width 28 height 28
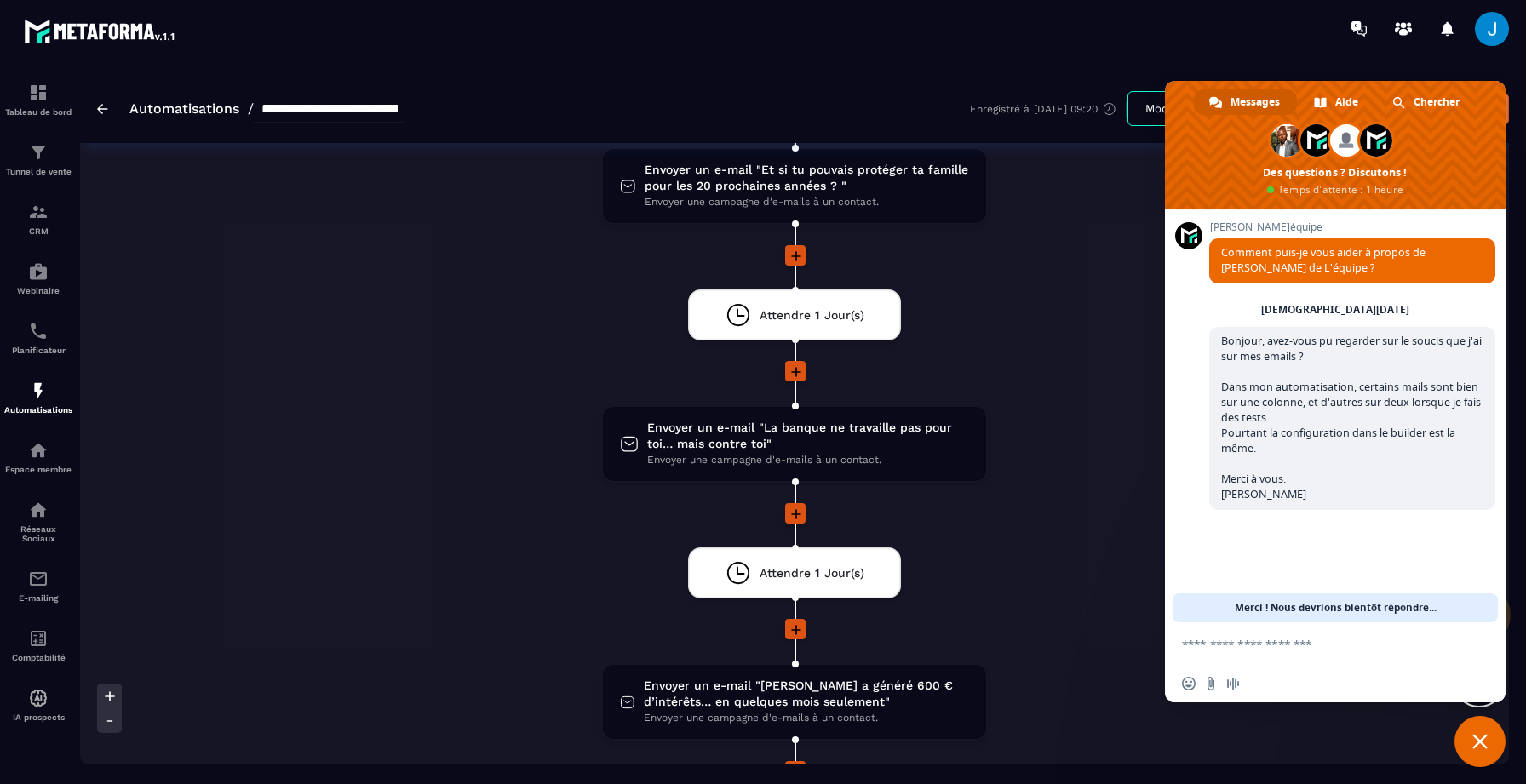
scroll to position [81, 0]
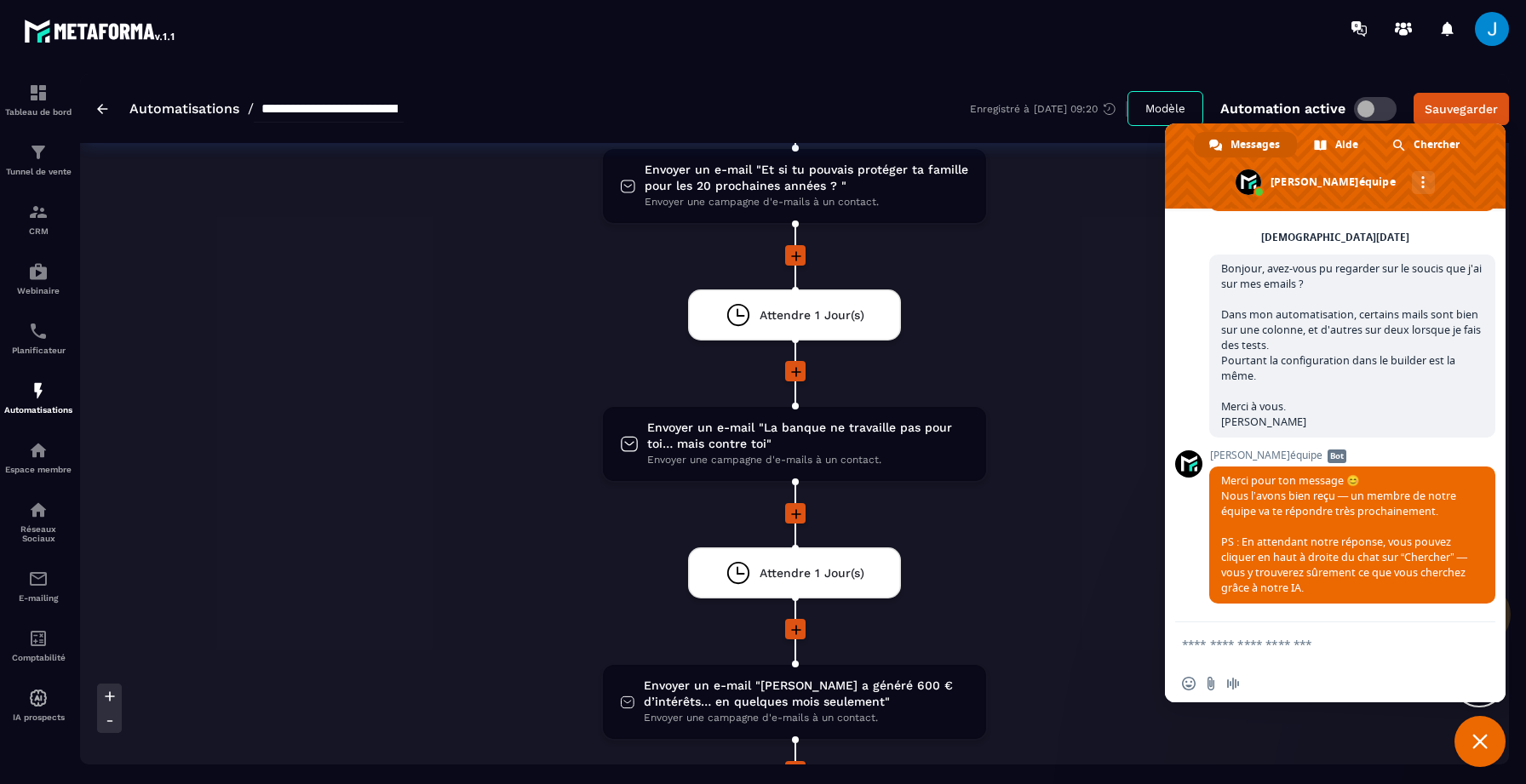
click at [1490, 726] on span "Fermer le chat" at bounding box center [1479, 741] width 51 height 51
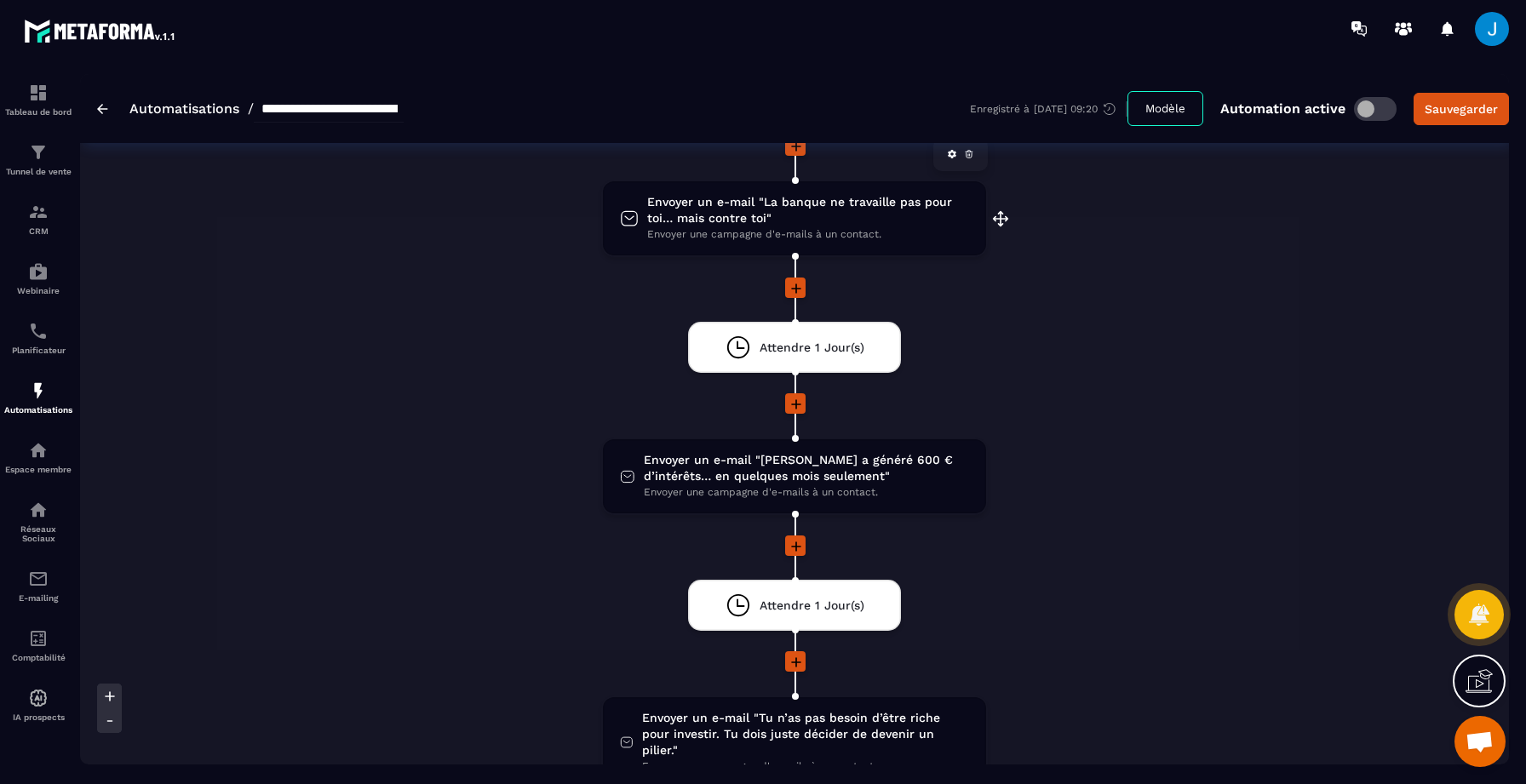
scroll to position [583, 0]
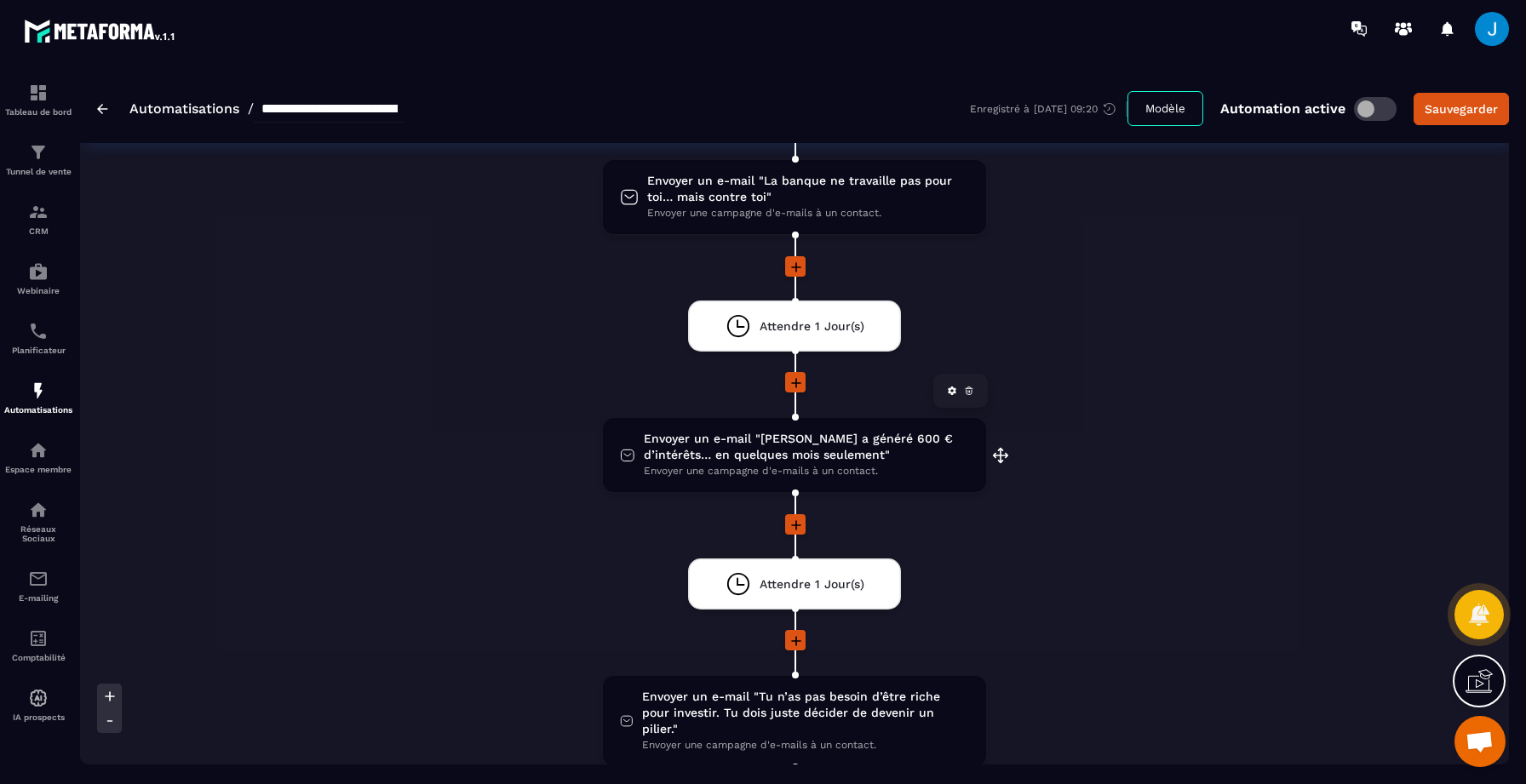
click at [800, 454] on span "Envoyer un e-mail "[PERSON_NAME] a généré 600 € d’intérêts… en quelques mois se…" at bounding box center [806, 446] width 325 height 32
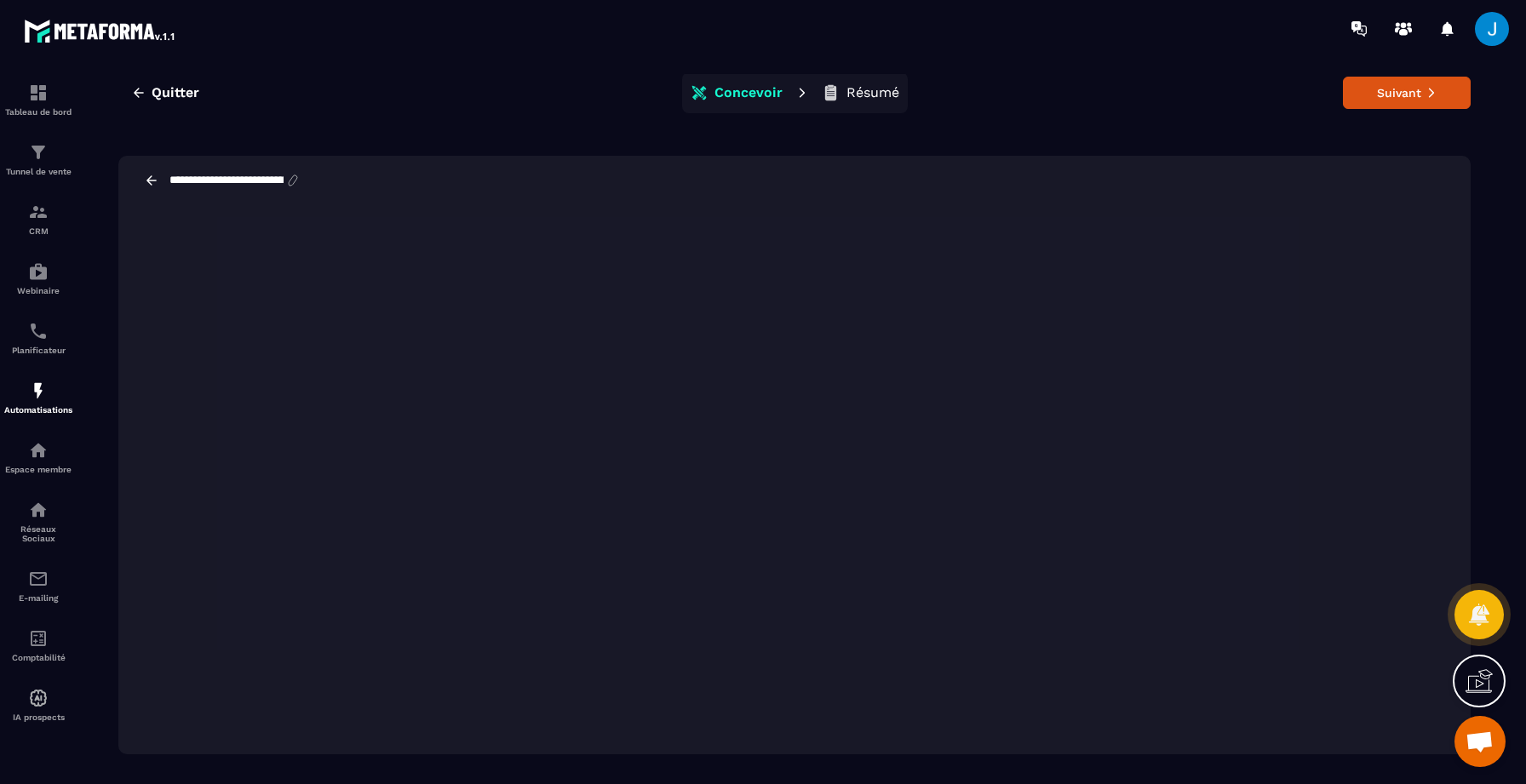
scroll to position [38, 0]
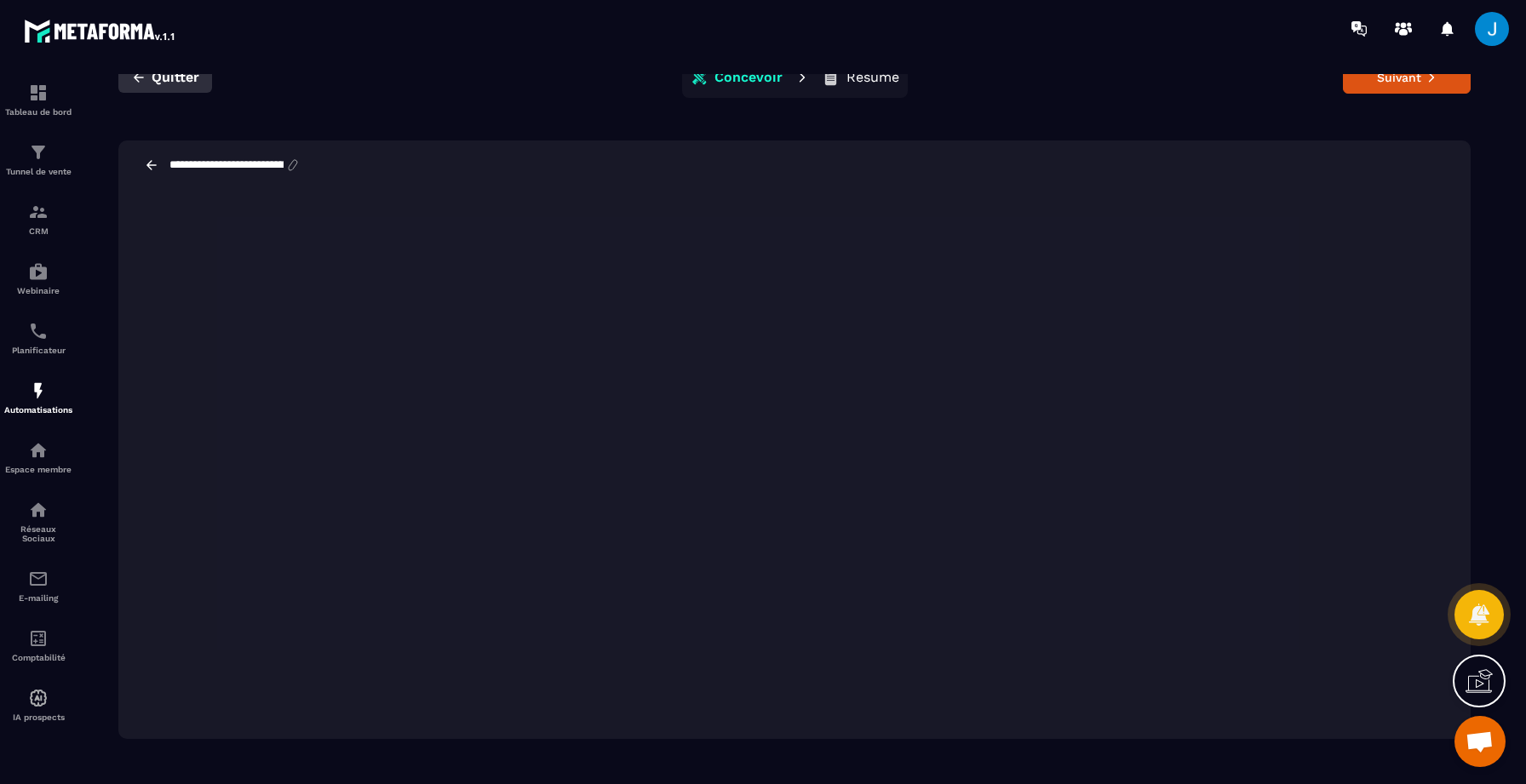
click at [159, 76] on span "Quitter" at bounding box center [175, 77] width 48 height 17
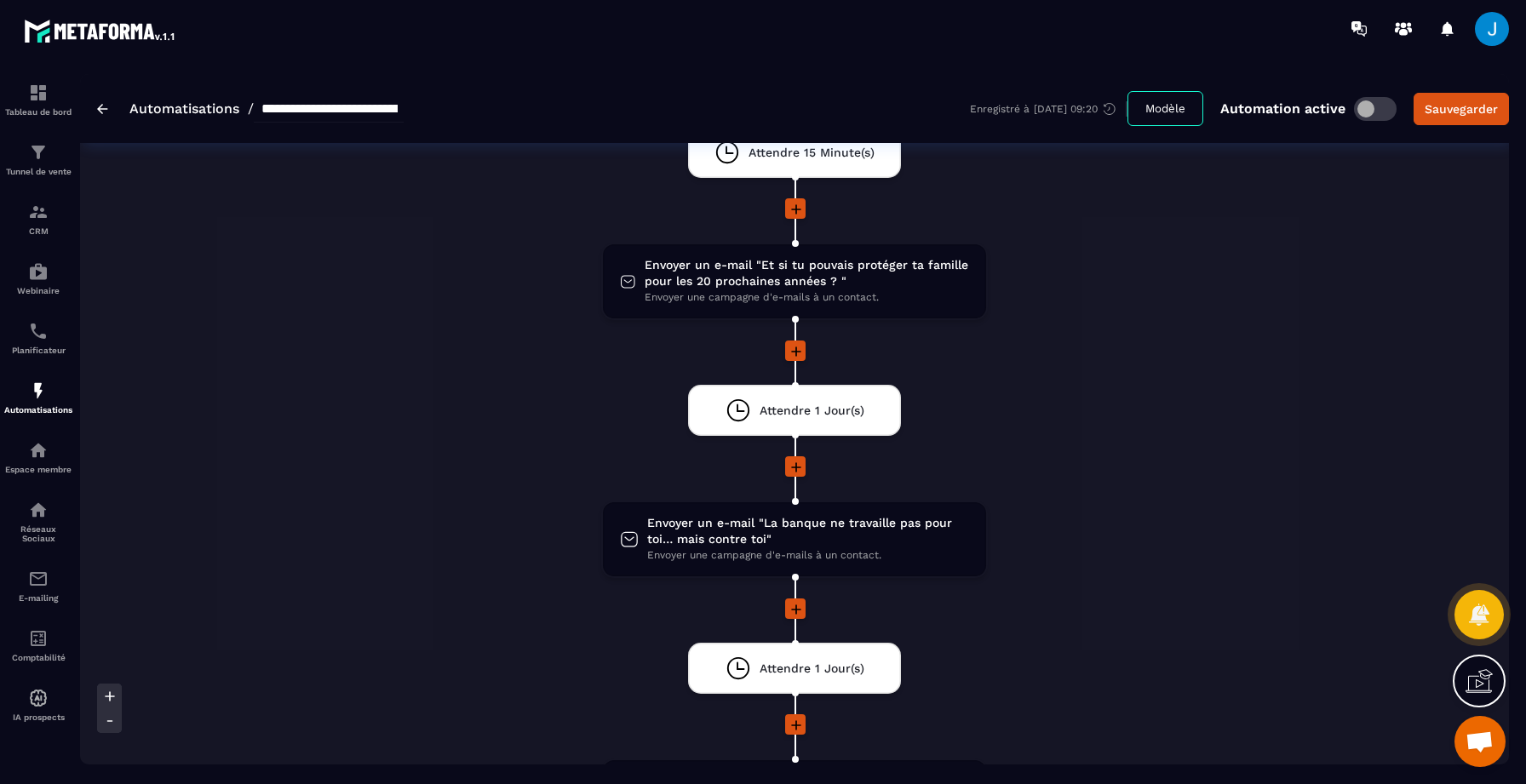
scroll to position [616, 0]
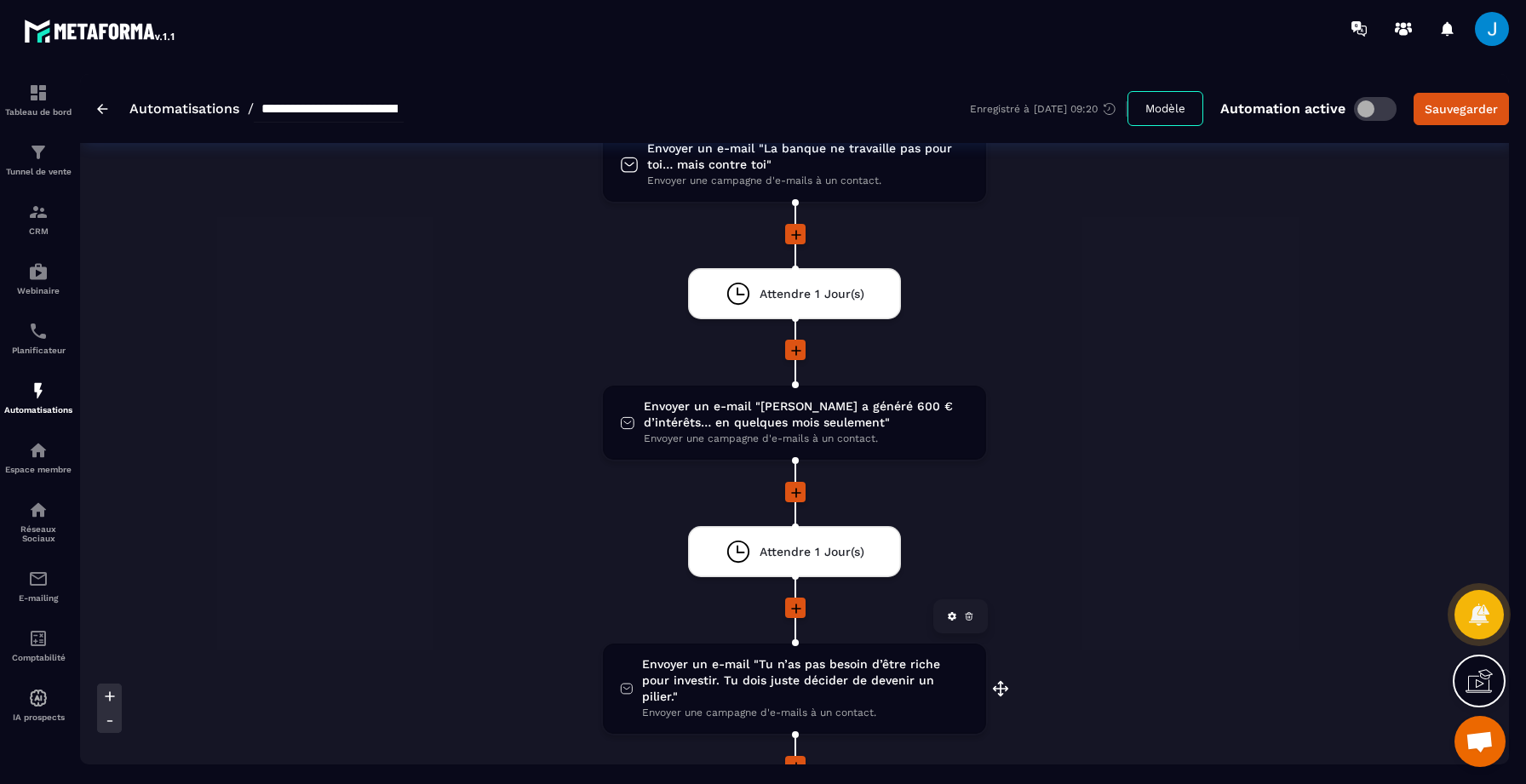
click at [816, 669] on span "Envoyer un e-mail "Tu n’as pas besoin d’être riche pour investir. Tu dois juste…" at bounding box center [805, 681] width 327 height 49
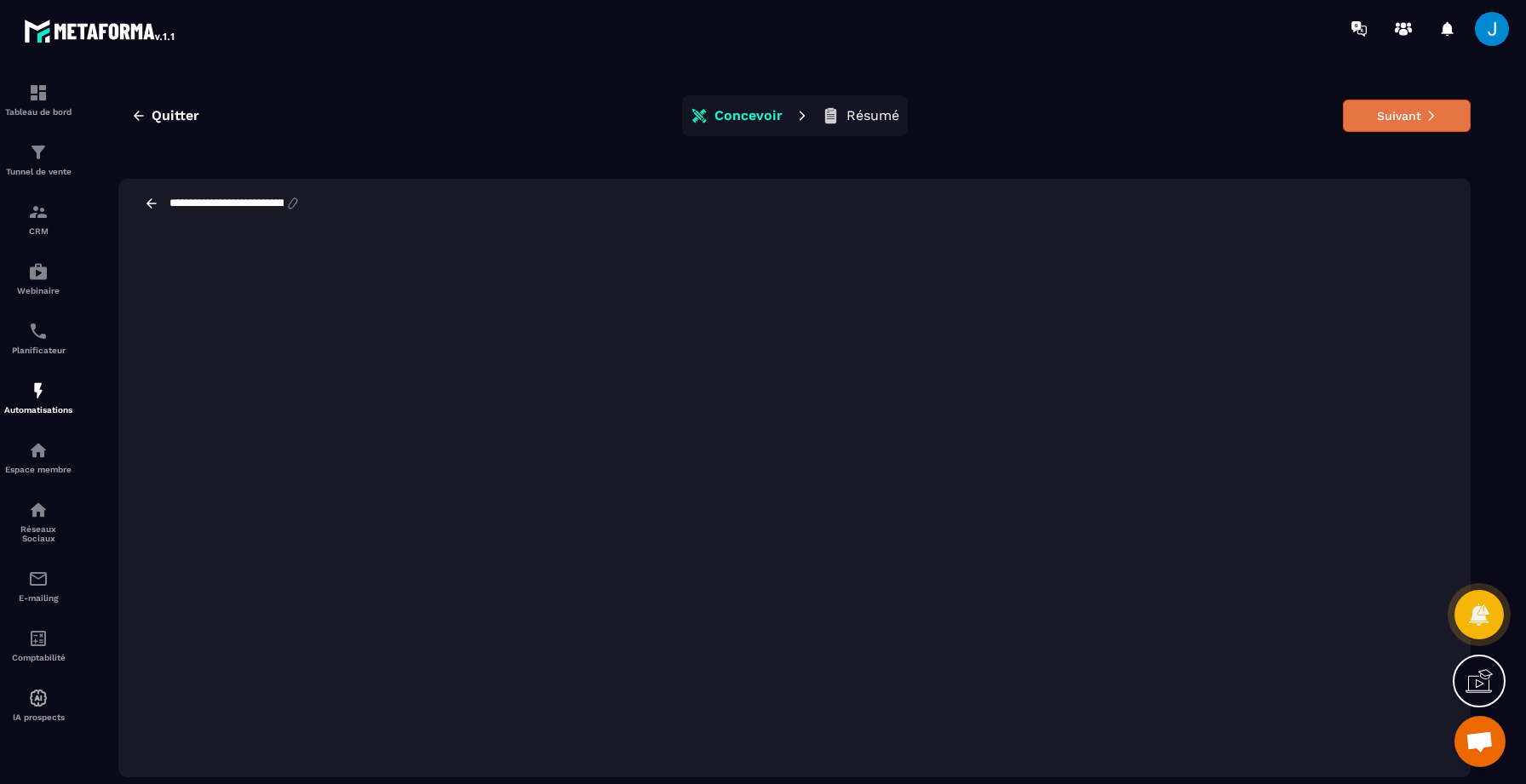
click at [1379, 115] on button "Suivant" at bounding box center [1406, 115] width 128 height 32
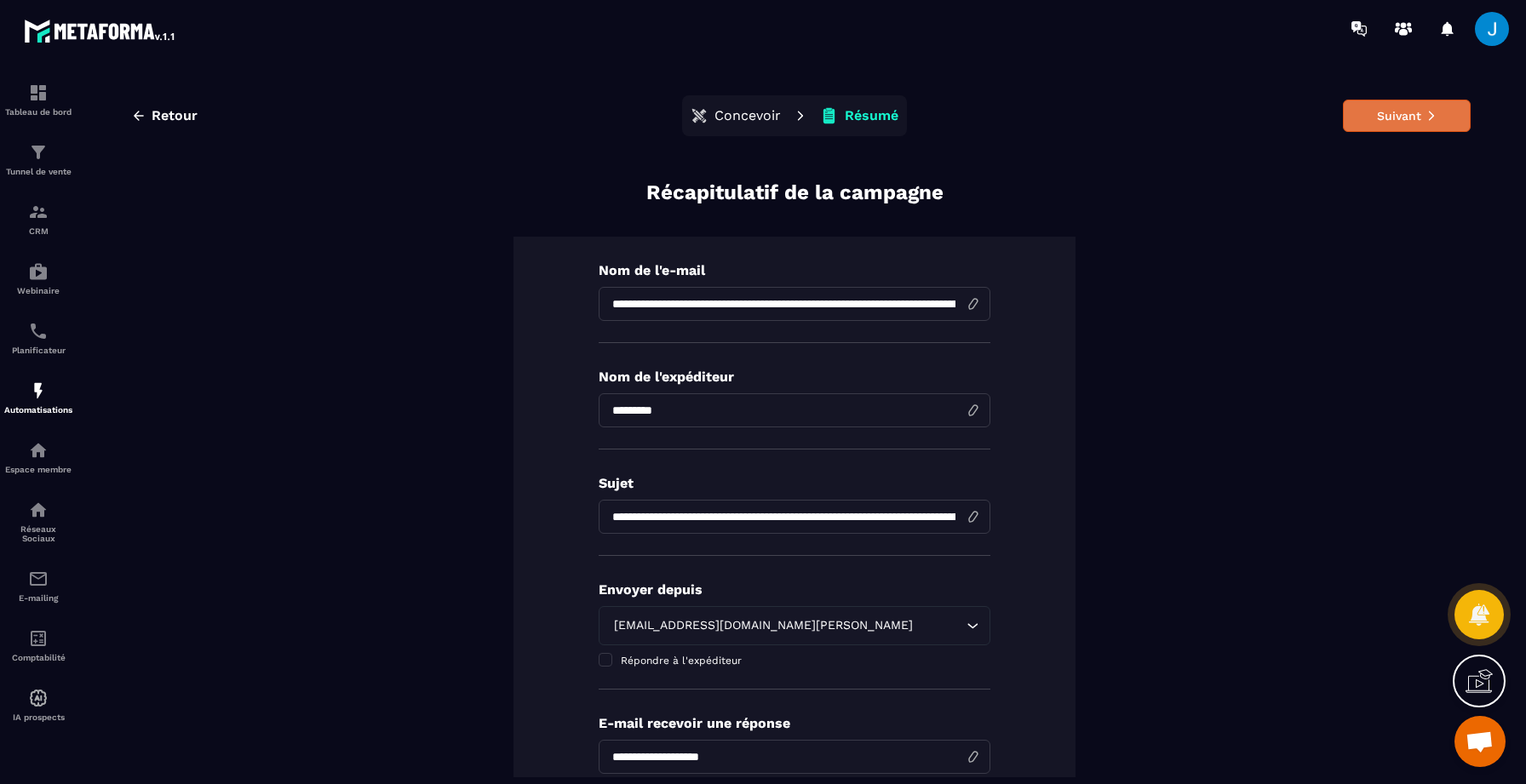
click at [1410, 122] on button "Suivant" at bounding box center [1406, 115] width 128 height 32
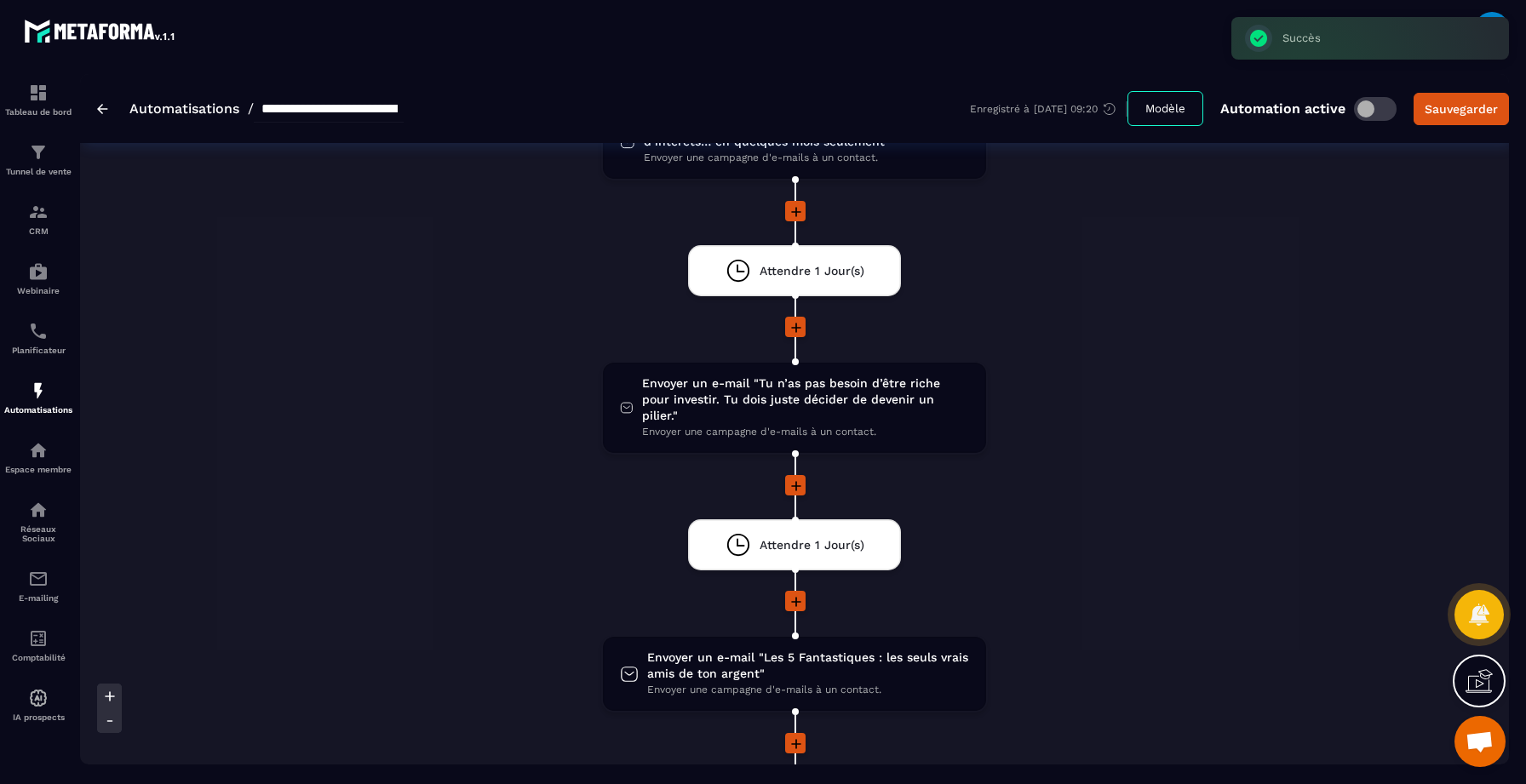
scroll to position [944, 0]
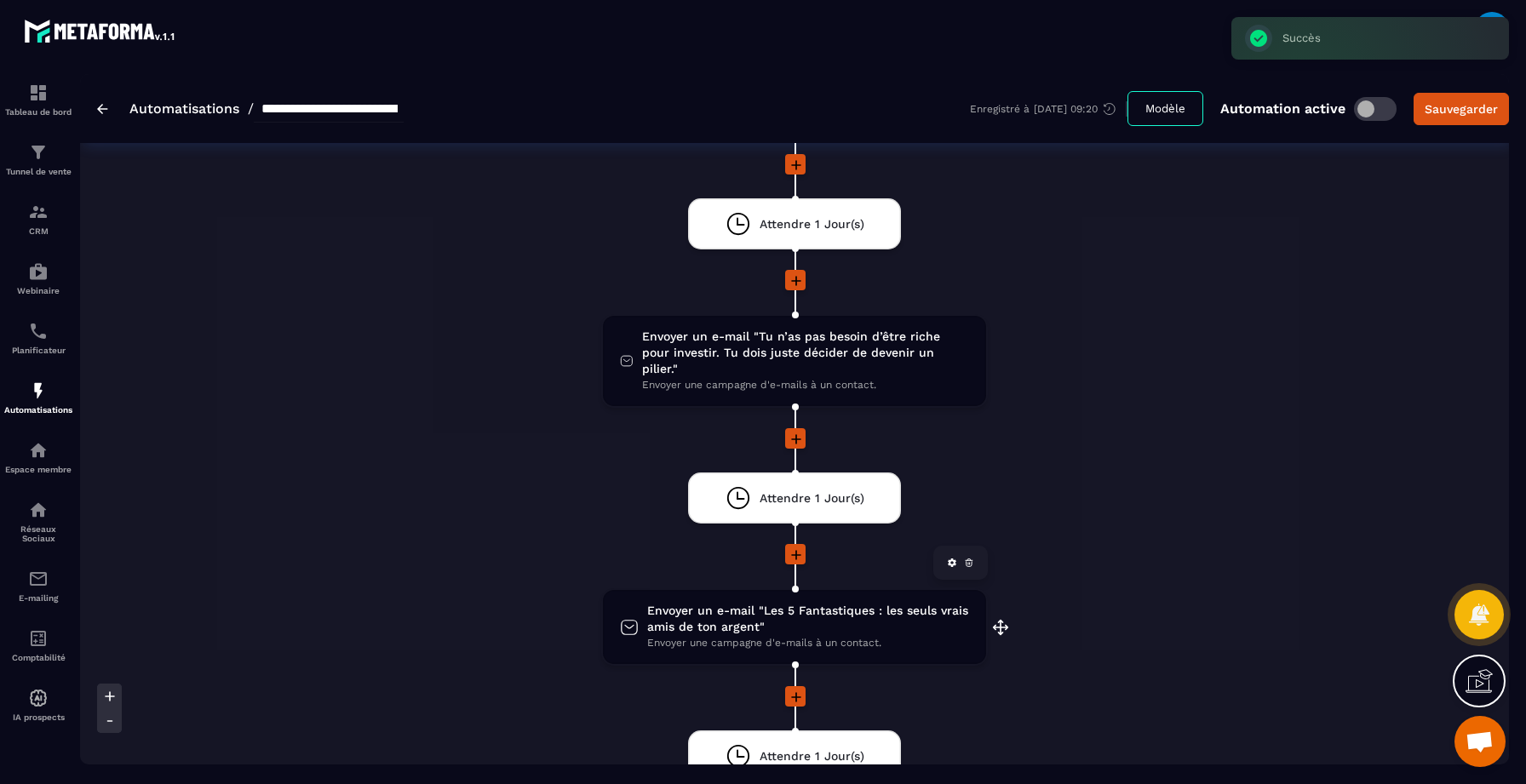
click at [816, 617] on span "Envoyer un e-mail "Les 5 Fantastiques : les seuls vrais amis de ton argent"" at bounding box center [808, 618] width 322 height 32
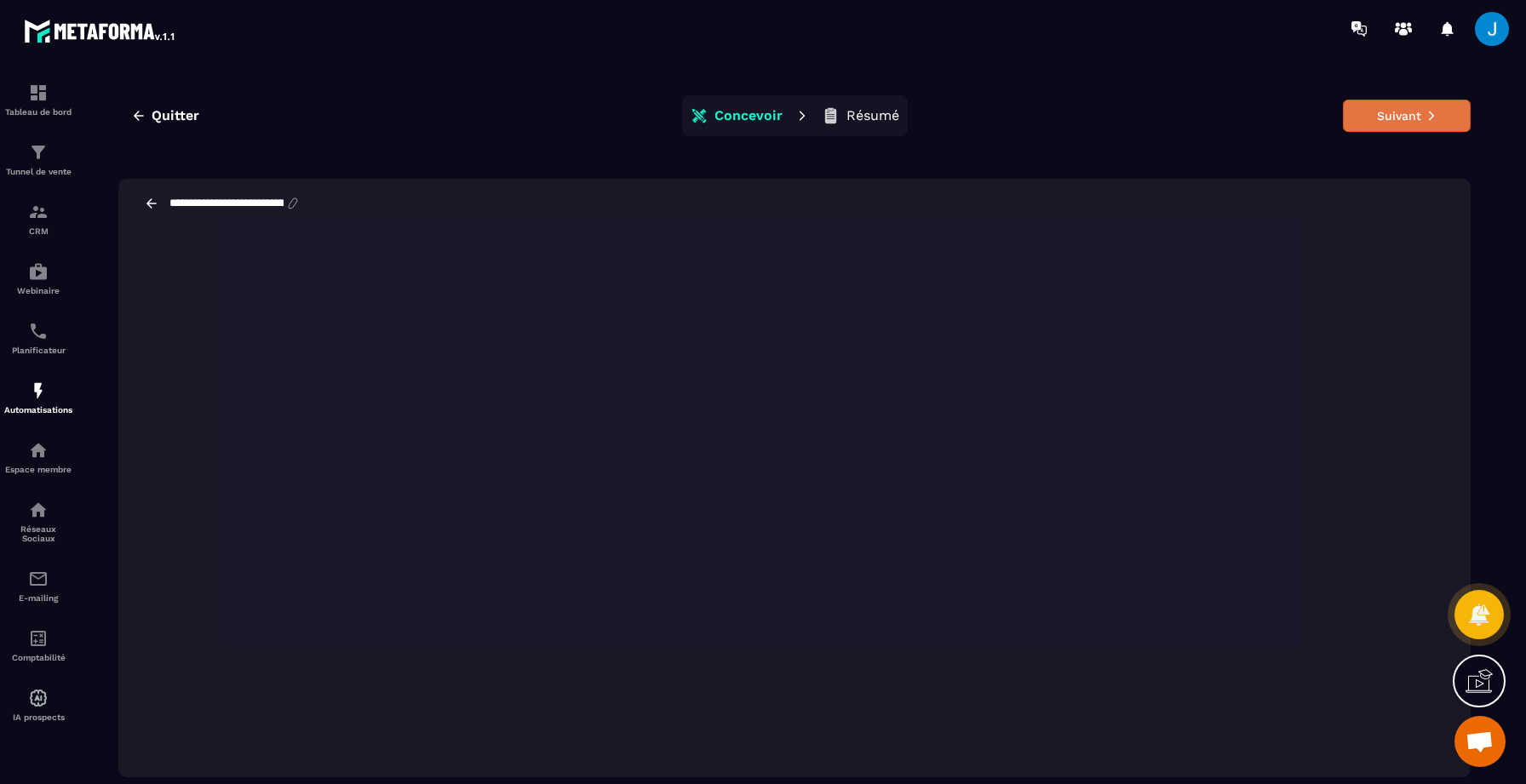
click at [1408, 102] on button "Suivant" at bounding box center [1406, 115] width 128 height 32
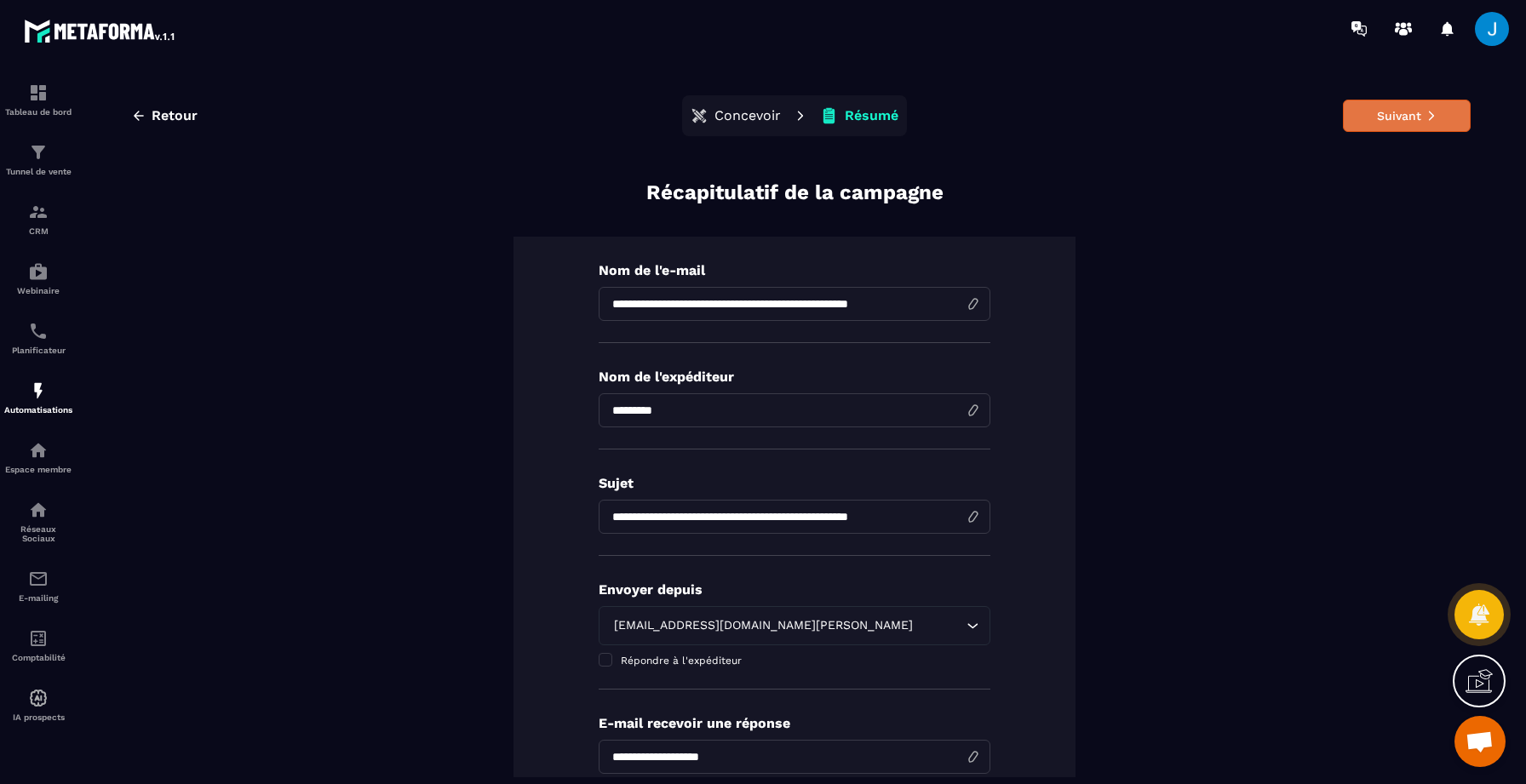
click at [1407, 115] on button "Suivant" at bounding box center [1406, 115] width 128 height 32
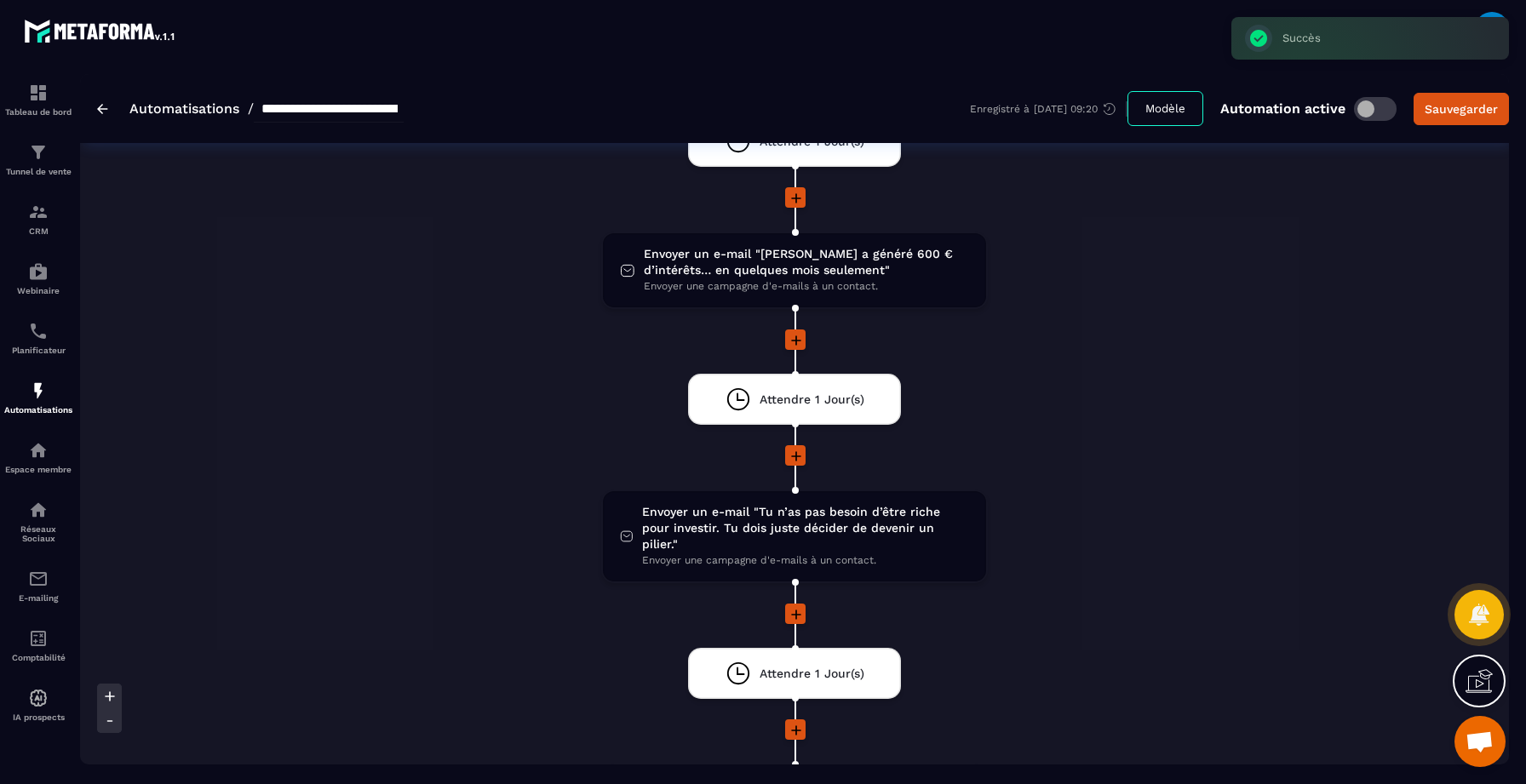
scroll to position [1472, 0]
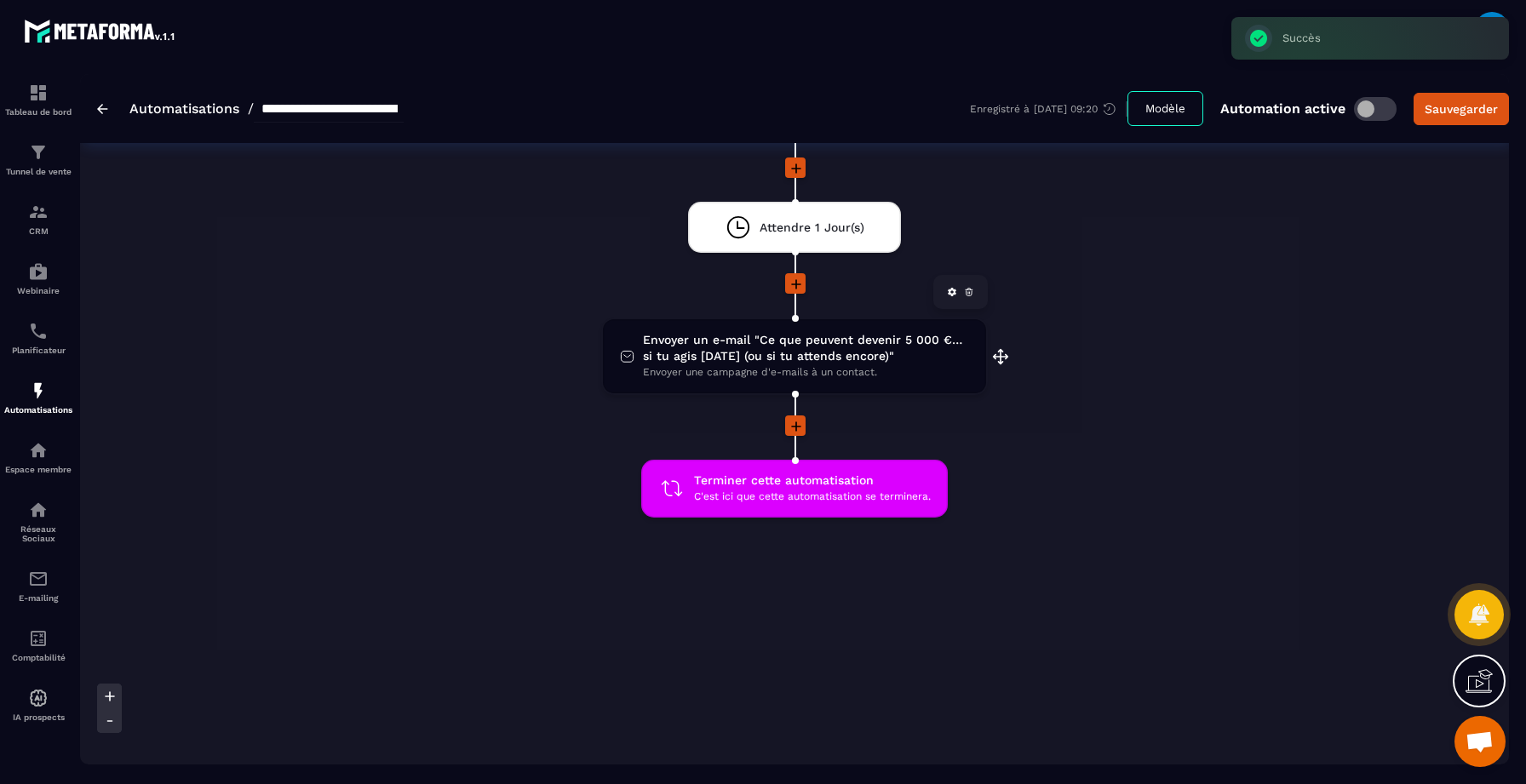
click at [783, 332] on span "Envoyer un e-mail "Ce que peuvent devenir 5 000 €… si tu agis [DATE] (ou si tu …" at bounding box center [805, 347] width 326 height 32
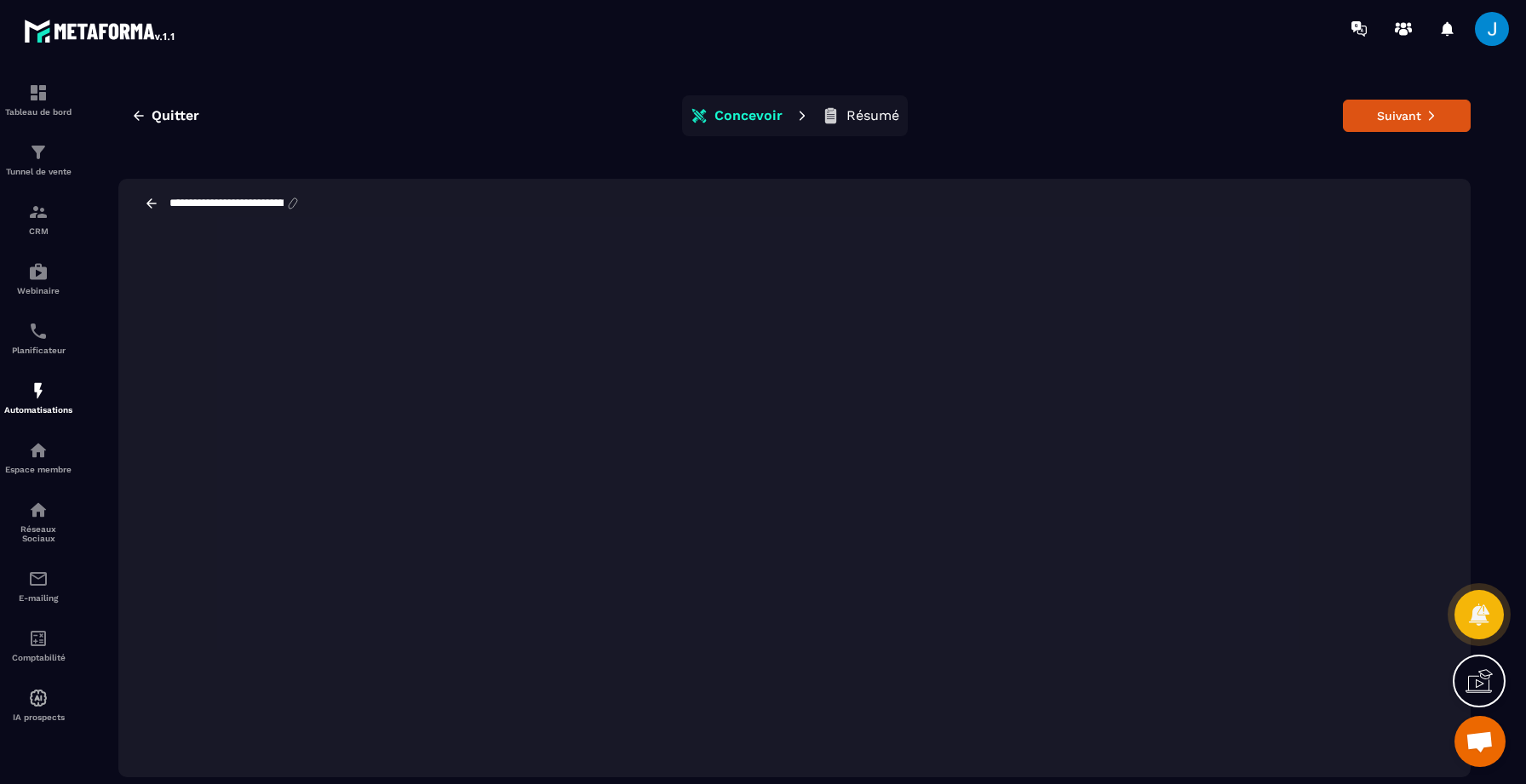
scroll to position [38, 0]
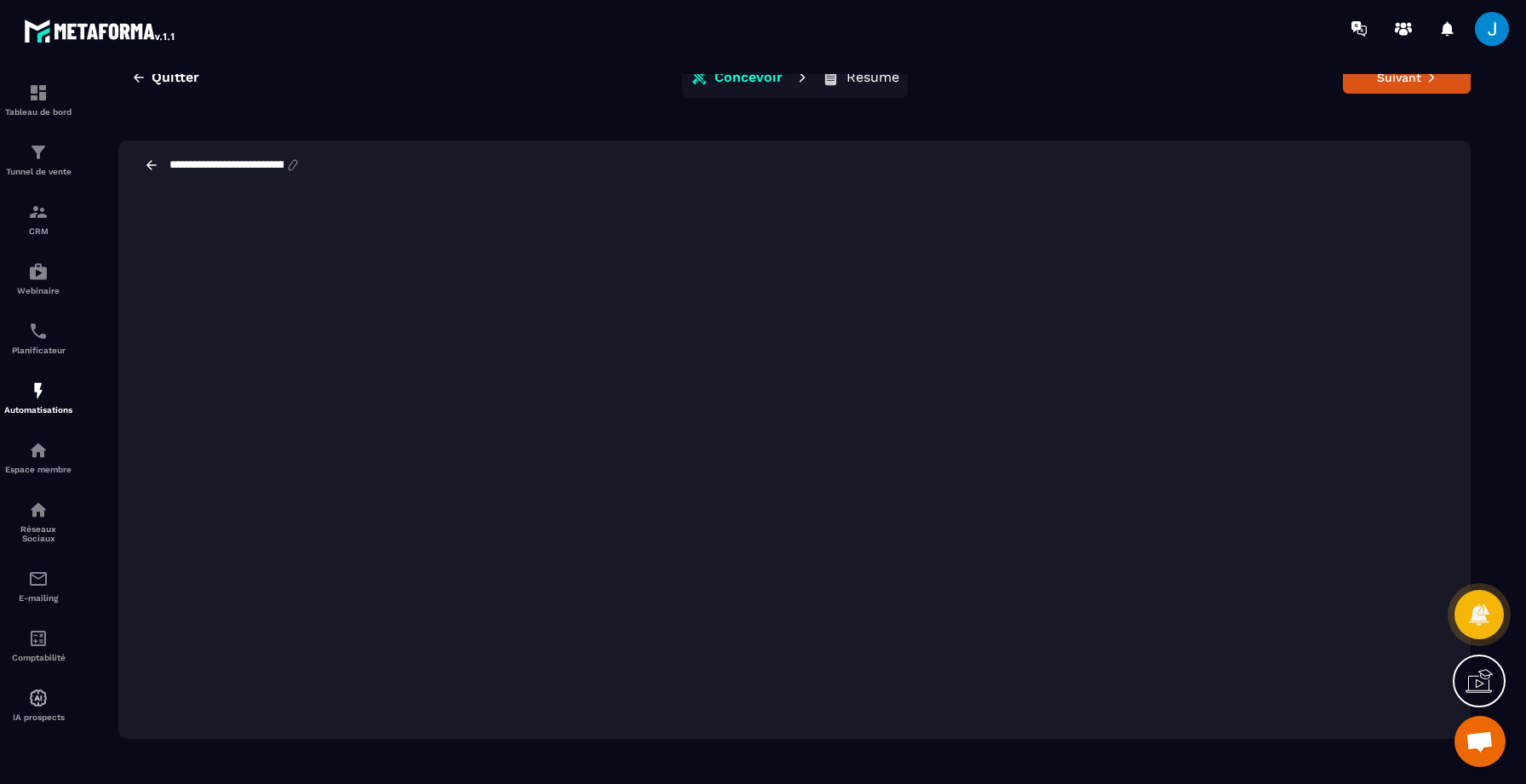
click at [1418, 96] on div "Quitter Concevoir Résumé Suivant" at bounding box center [794, 77] width 1352 height 41
click at [1414, 85] on button "Suivant" at bounding box center [1406, 77] width 128 height 32
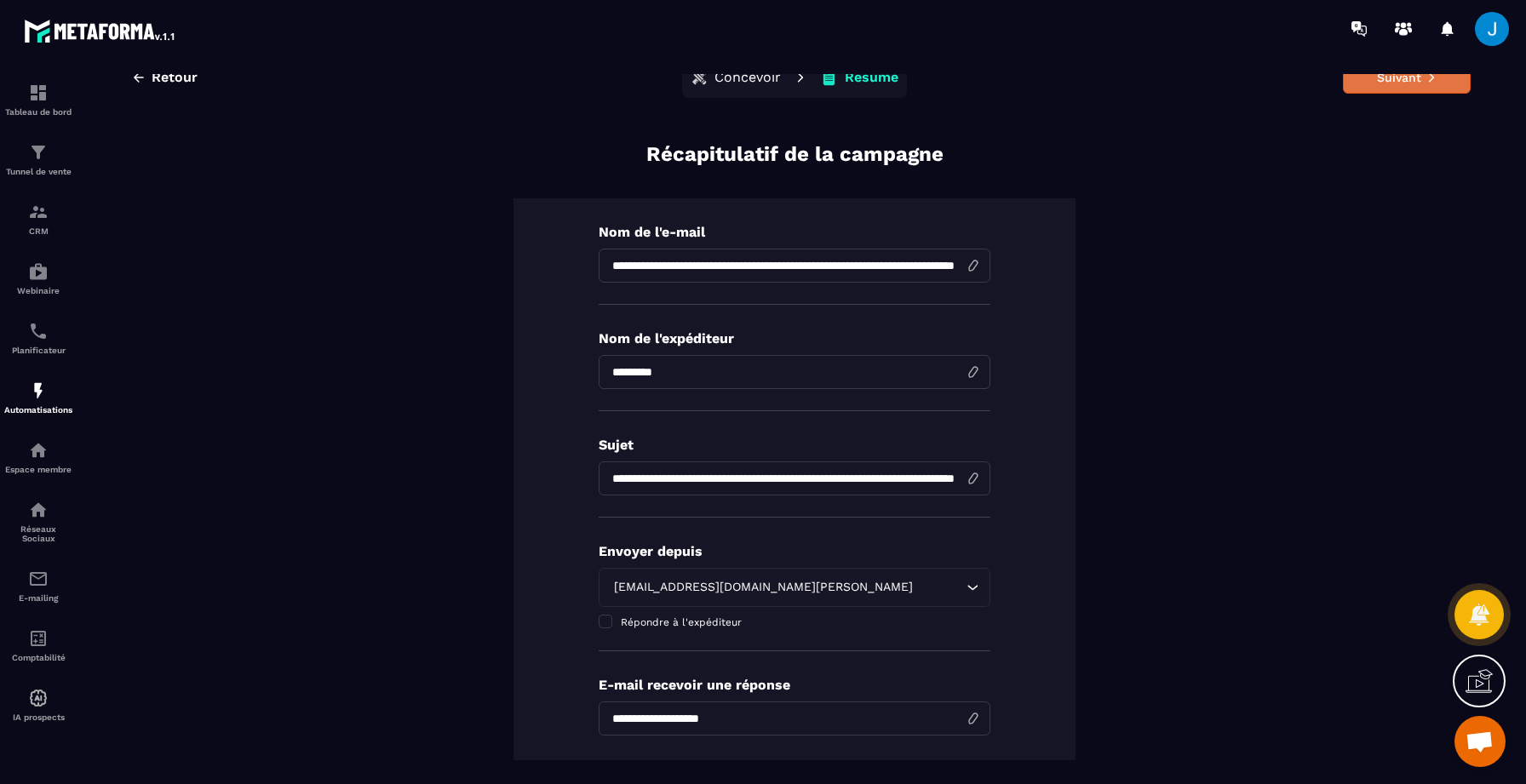
click at [1375, 82] on button "Suivant" at bounding box center [1406, 77] width 128 height 32
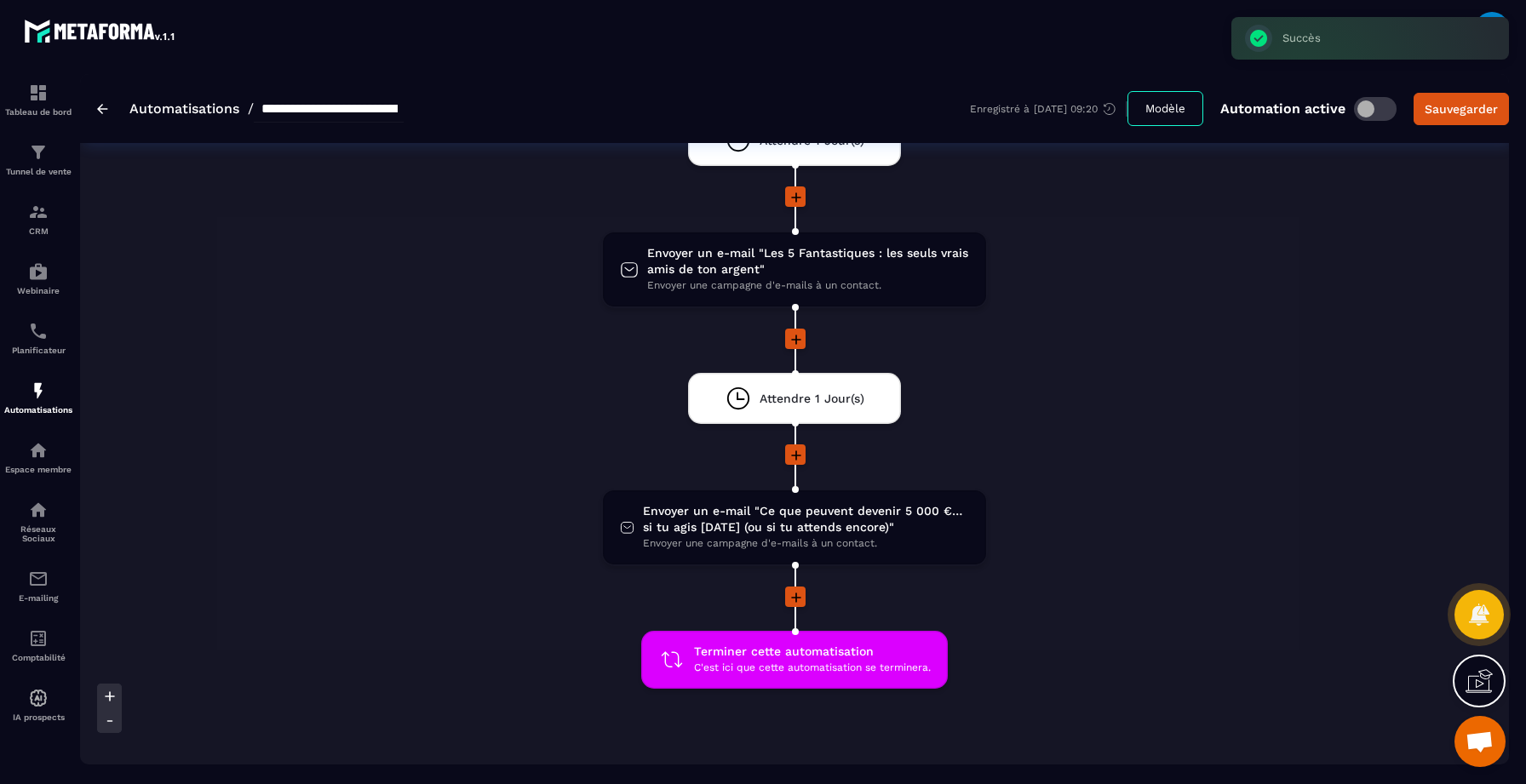
scroll to position [1472, 0]
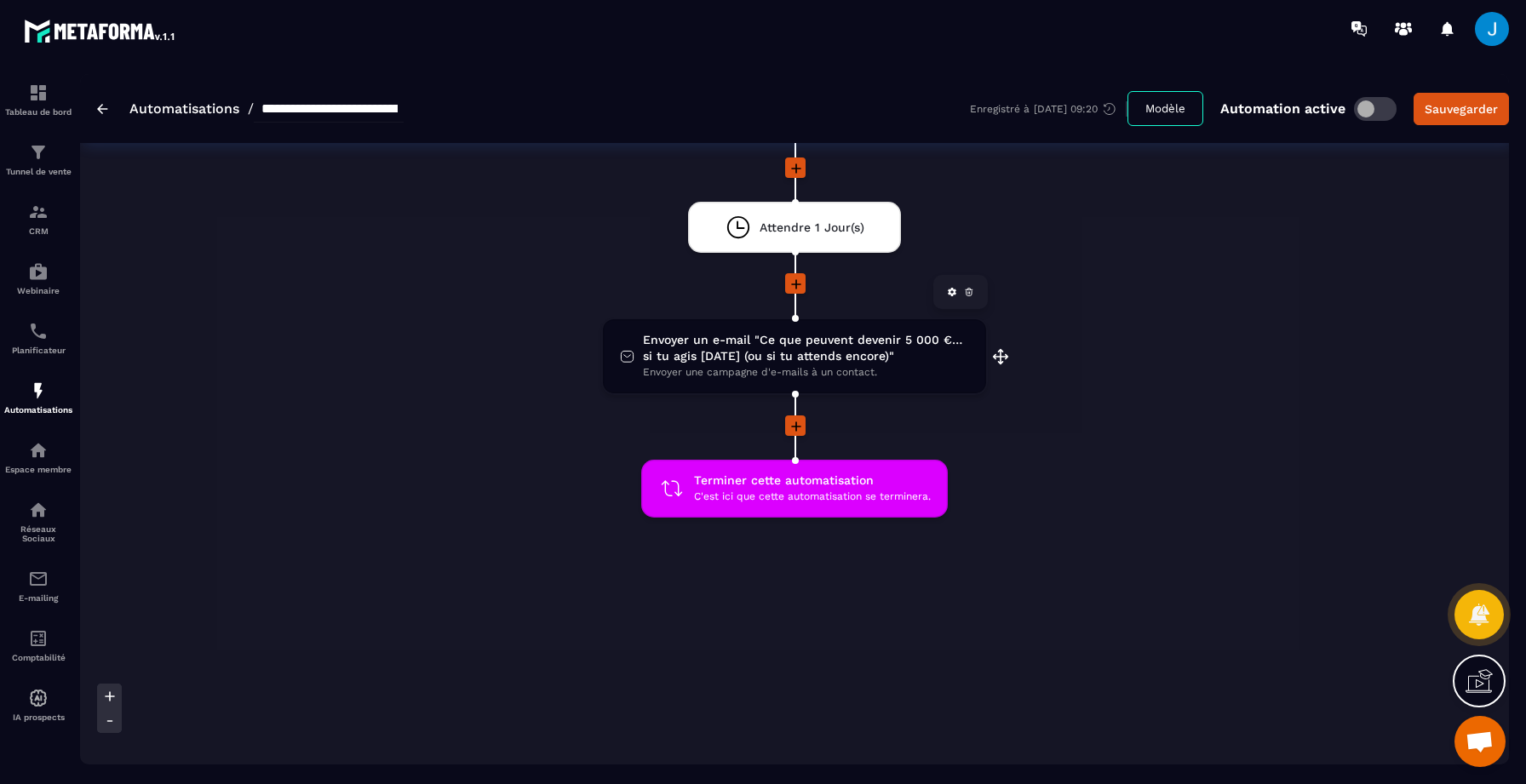
click at [800, 343] on span "Envoyer un e-mail "Ce que peuvent devenir 5 000 €… si tu agis [DATE] (ou si tu …" at bounding box center [805, 347] width 326 height 32
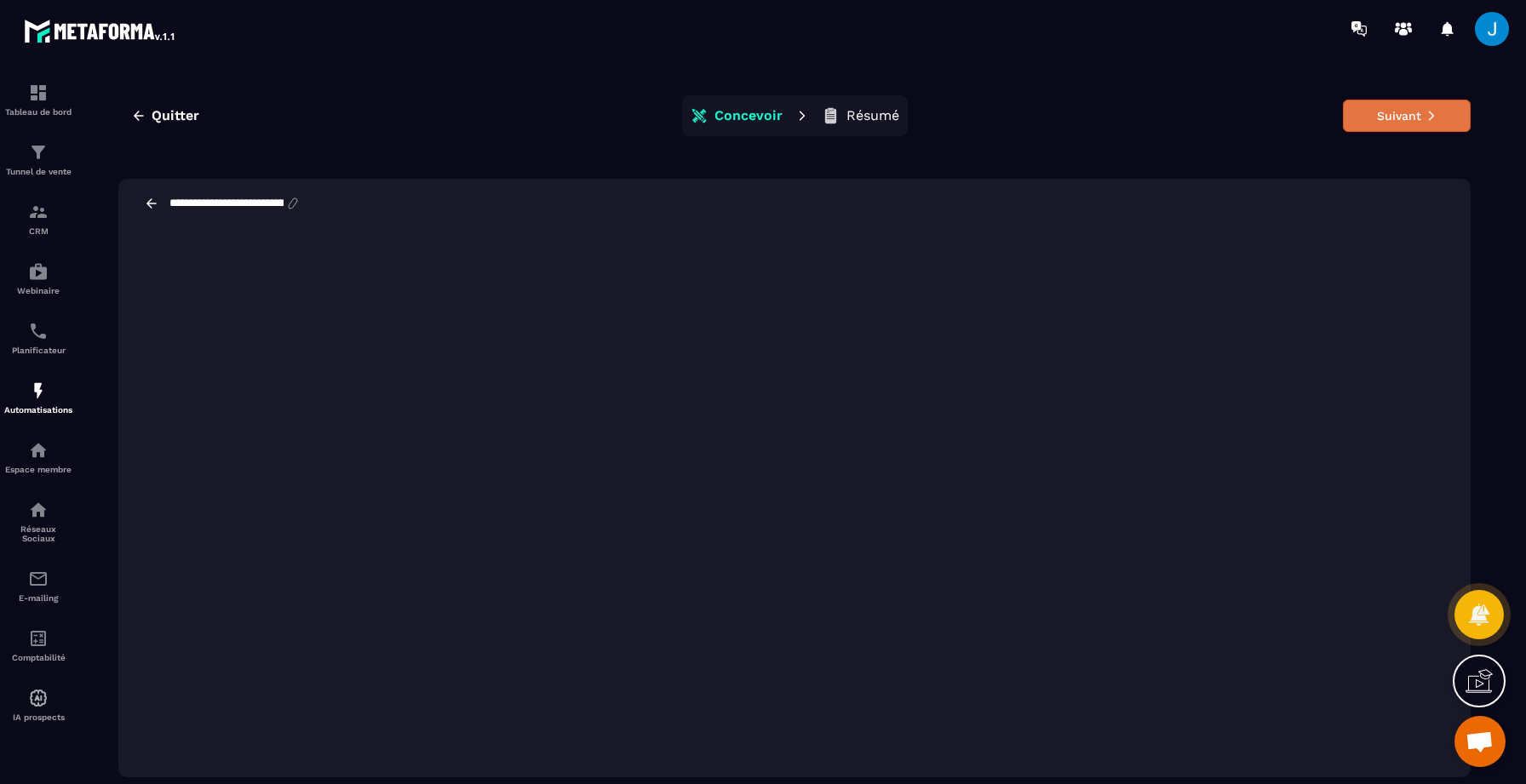
click at [1397, 111] on button "Suivant" at bounding box center [1406, 115] width 128 height 32
